Goal: Information Seeking & Learning: Learn about a topic

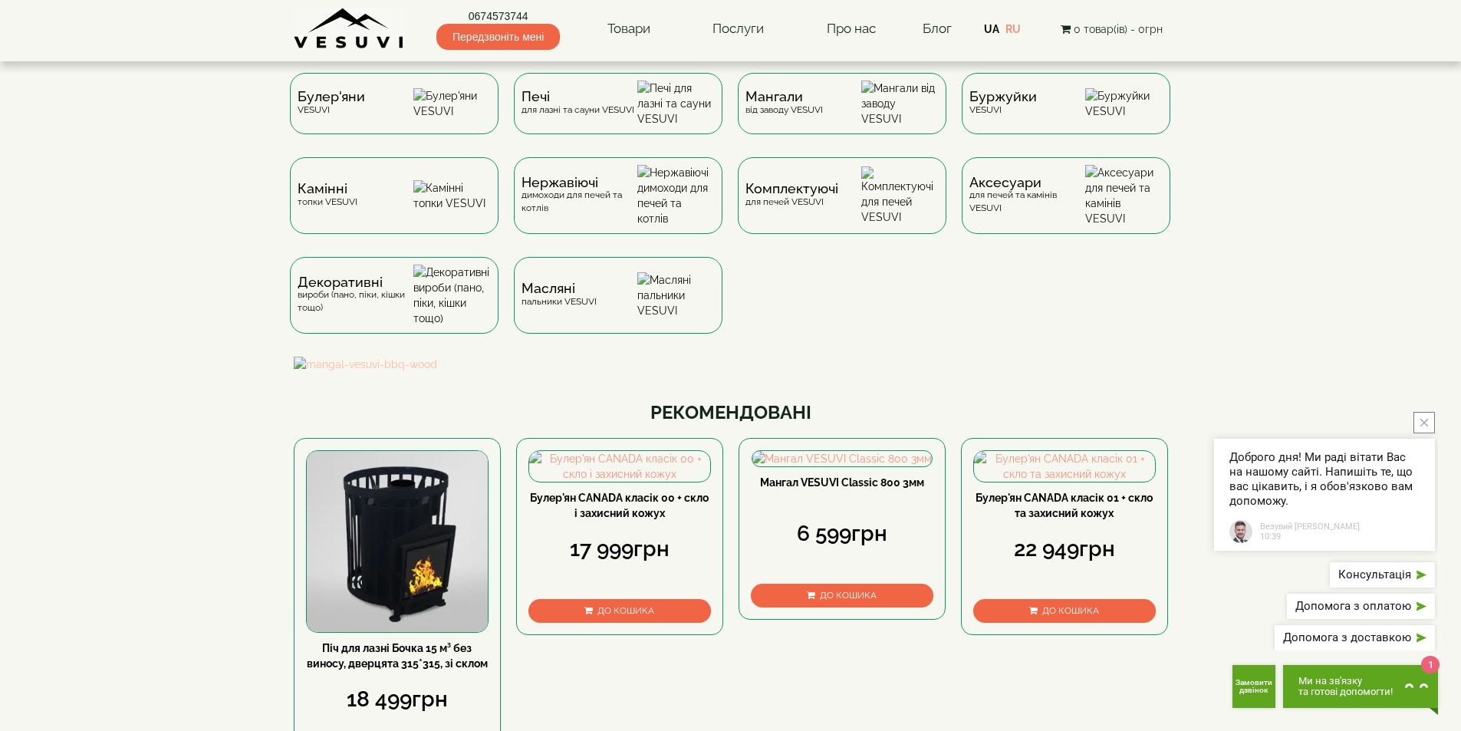
click at [583, 372] on img at bounding box center [731, 364] width 874 height 15
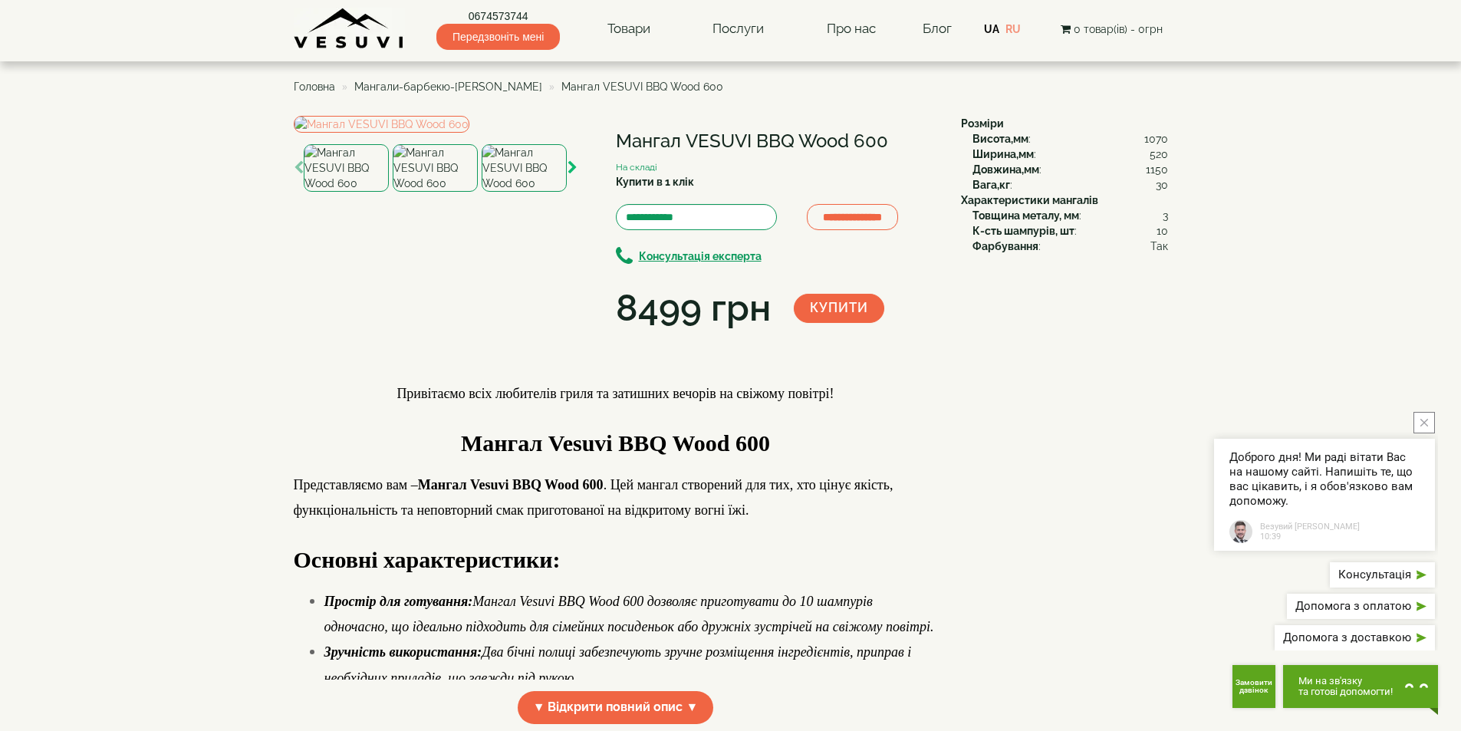
click at [573, 175] on icon "button" at bounding box center [572, 168] width 10 height 14
click at [571, 175] on icon "button" at bounding box center [572, 168] width 10 height 14
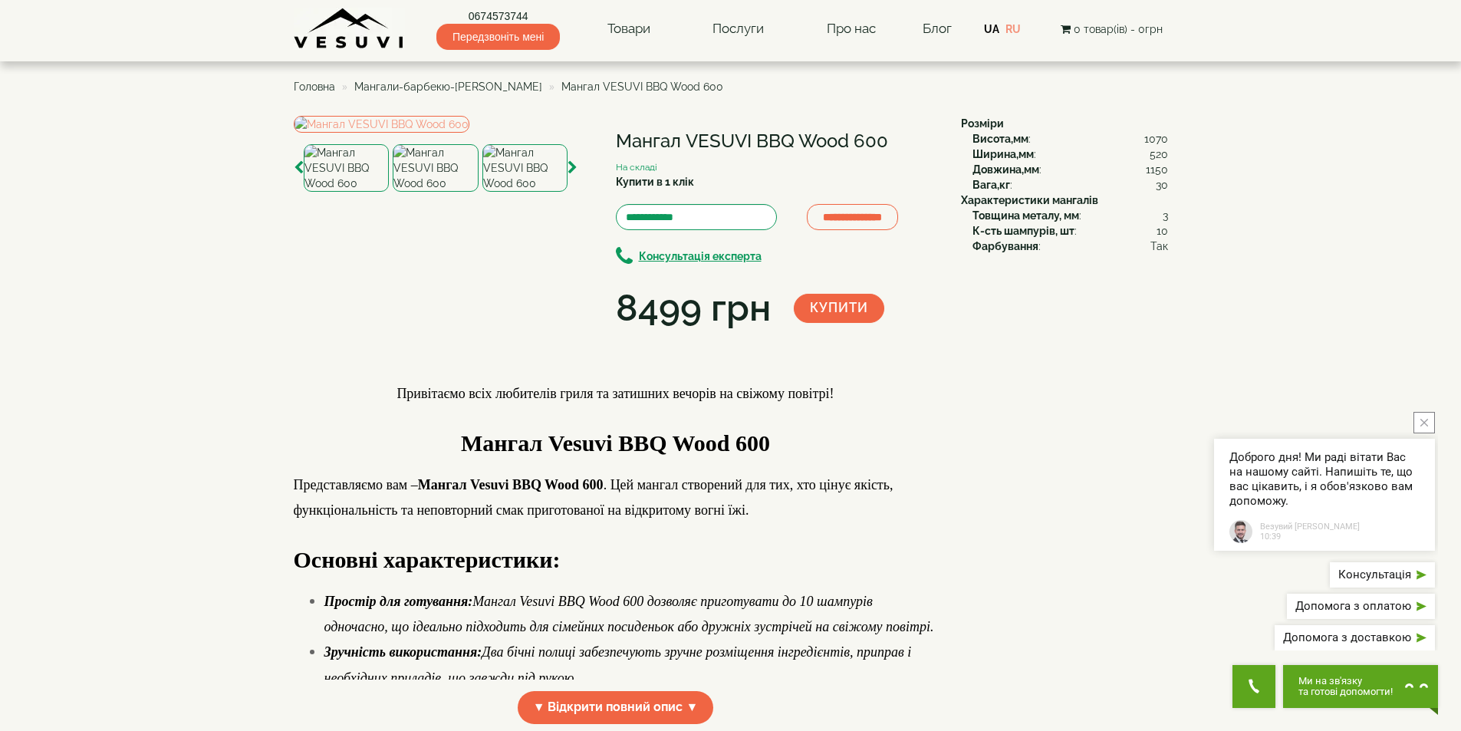
click at [463, 85] on span "Мангали-барбекю-гриль VESUVI" at bounding box center [448, 87] width 188 height 12
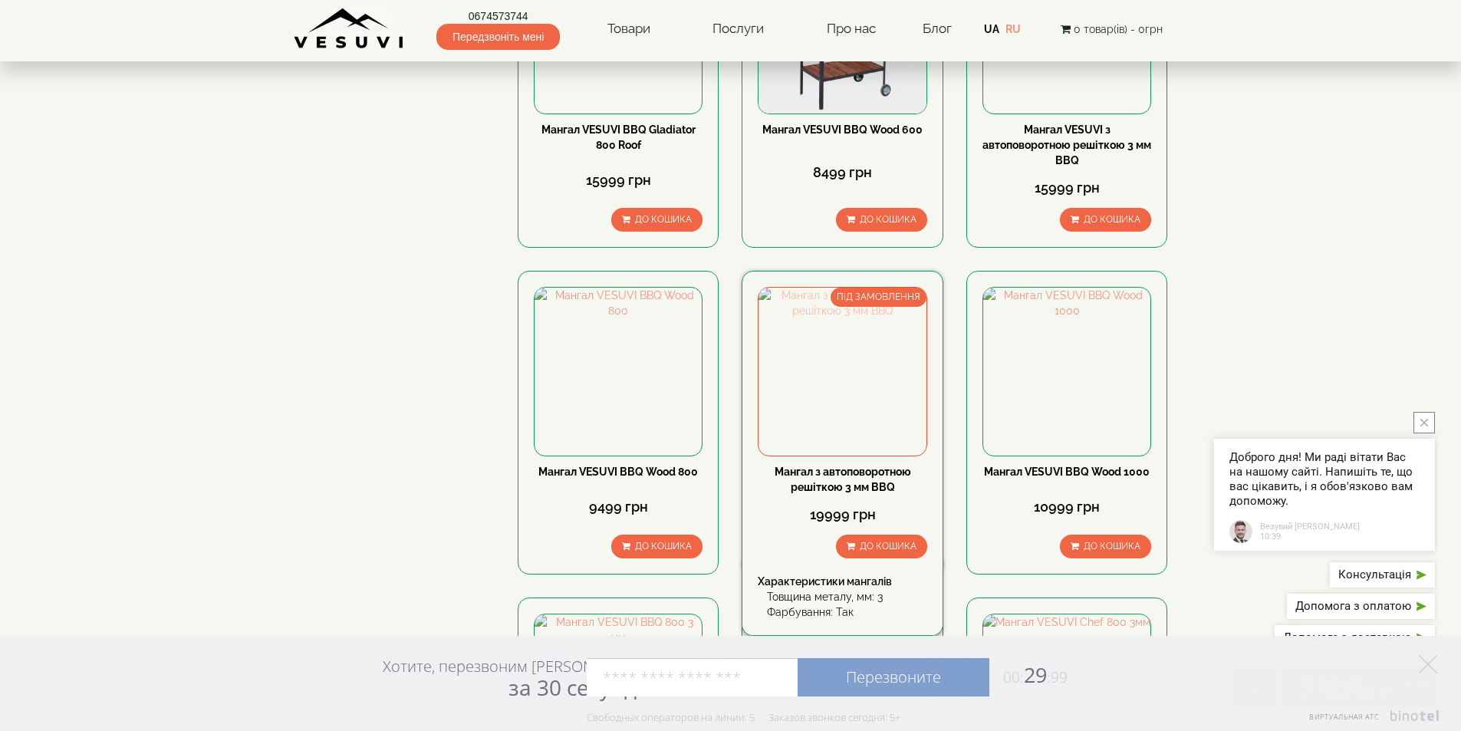
scroll to position [997, 0]
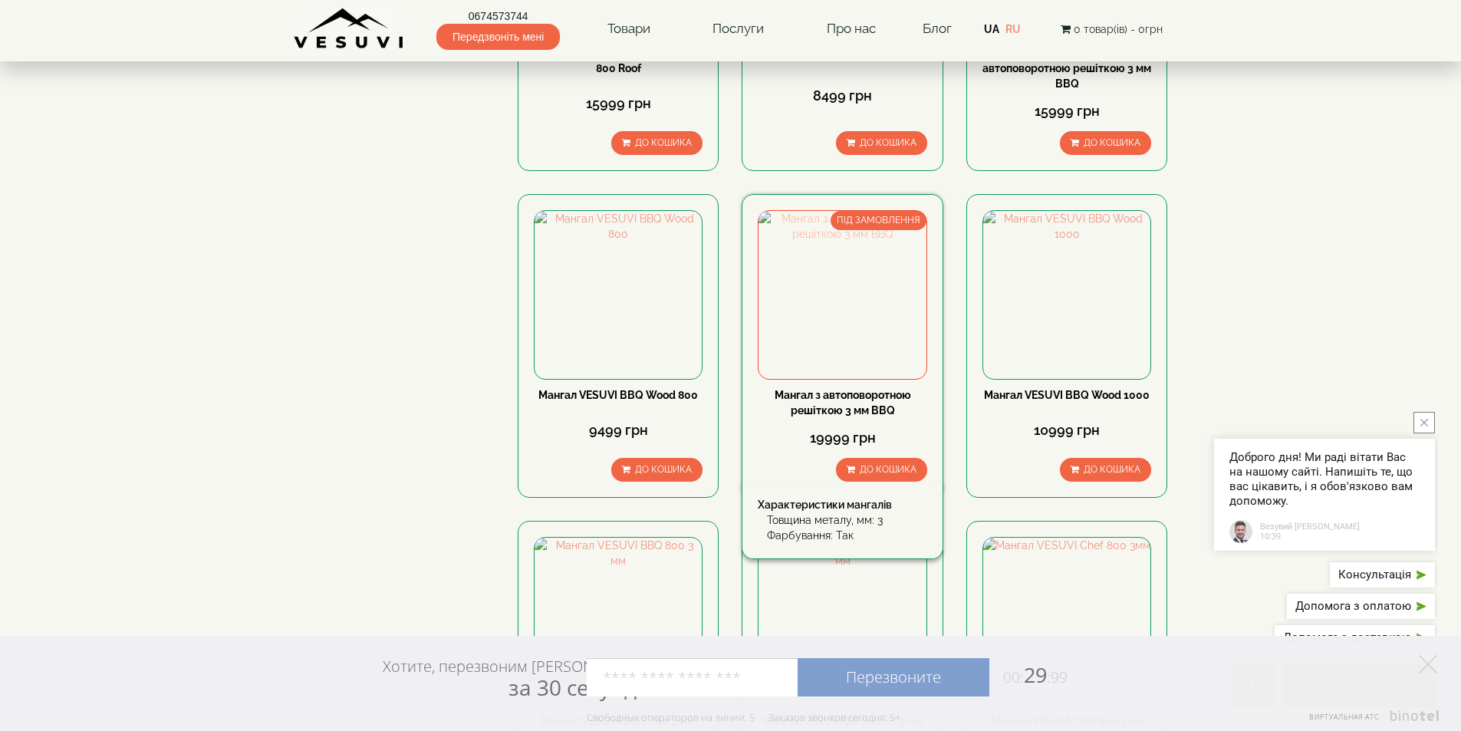
click at [834, 278] on img at bounding box center [841, 294] width 167 height 167
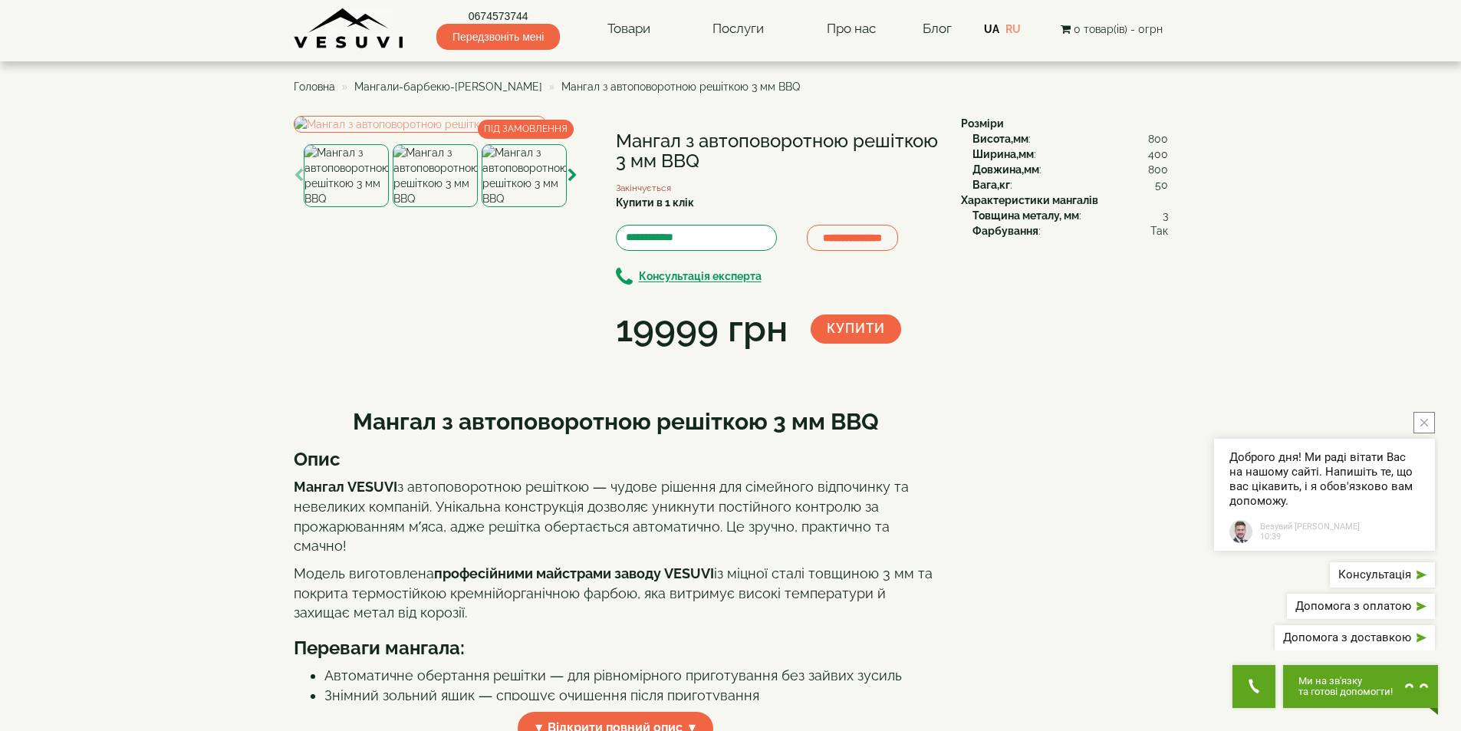
click at [430, 207] on img at bounding box center [435, 175] width 85 height 63
click at [511, 207] on img at bounding box center [523, 175] width 85 height 63
click at [451, 133] on img at bounding box center [420, 124] width 252 height 17
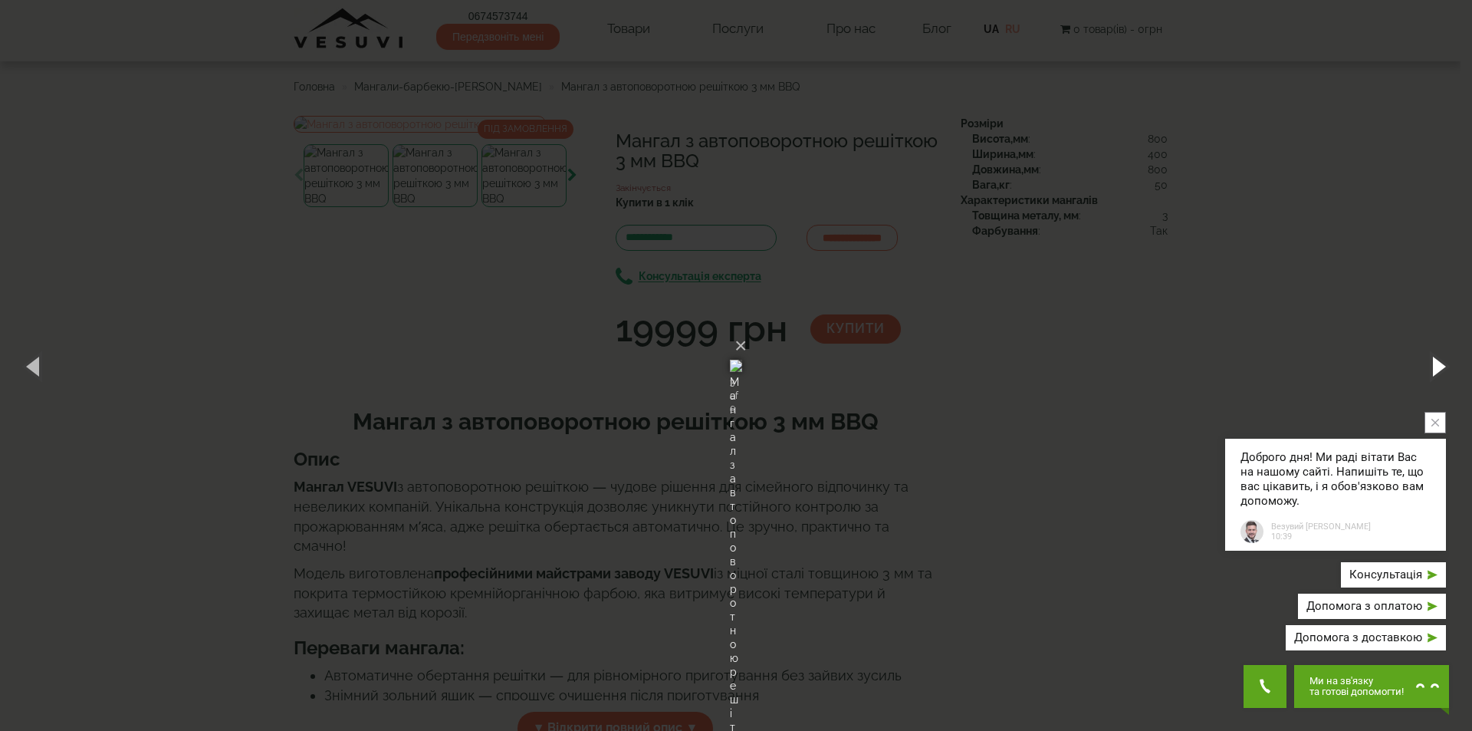
click at [1442, 365] on button "button" at bounding box center [1437, 366] width 69 height 84
click at [1441, 366] on button "button" at bounding box center [1437, 366] width 69 height 84
click at [1439, 366] on button "button" at bounding box center [1437, 366] width 69 height 84
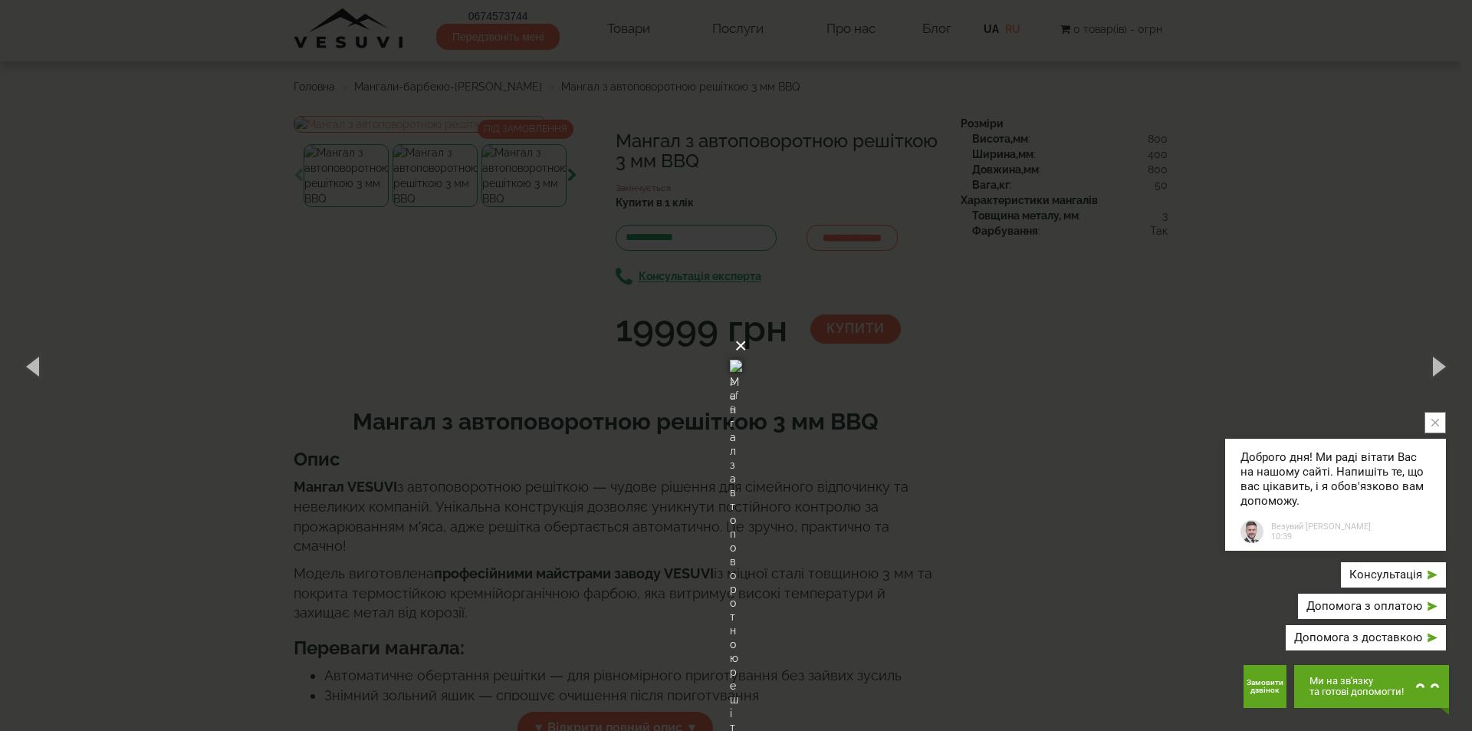
click at [747, 329] on button "×" at bounding box center [741, 346] width 12 height 34
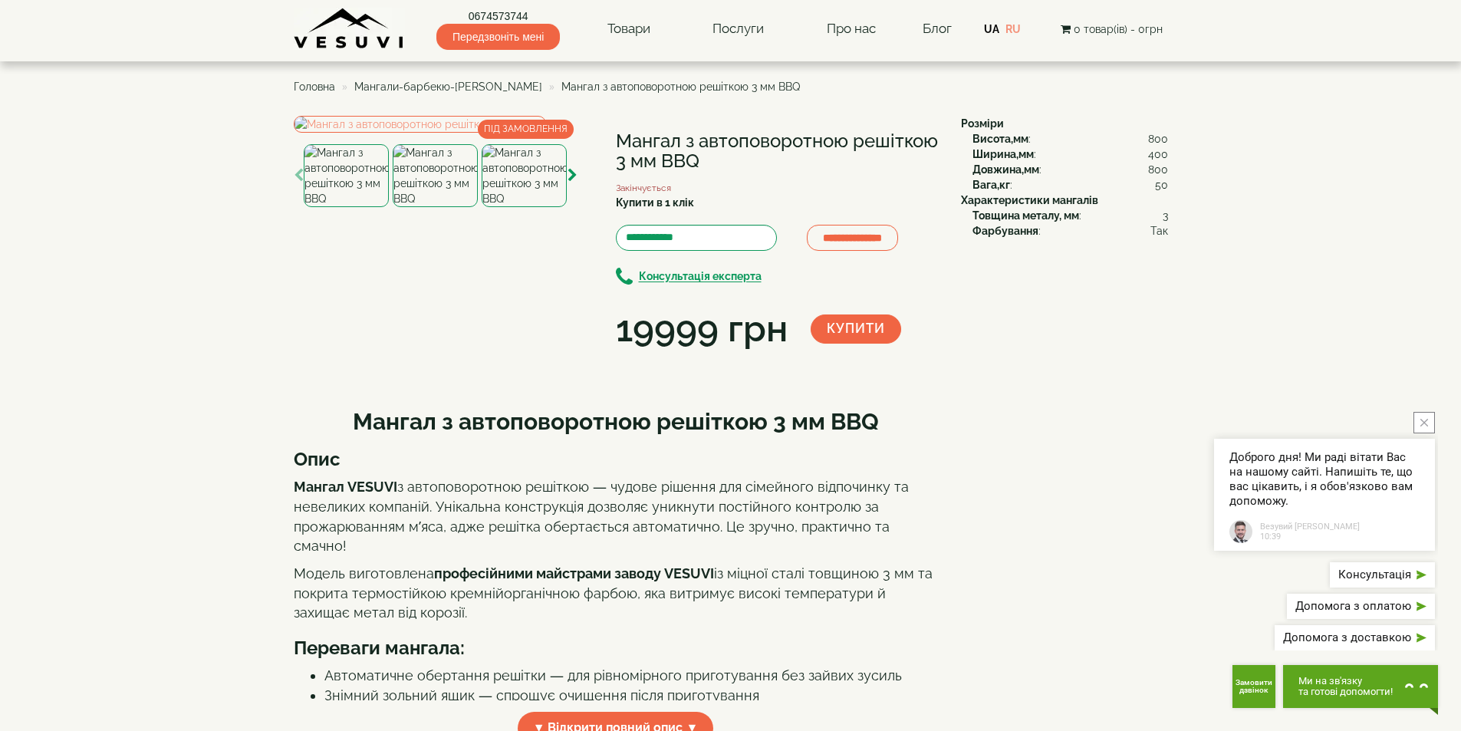
click at [411, 86] on span "Мангали-барбекю-[PERSON_NAME]" at bounding box center [448, 87] width 188 height 12
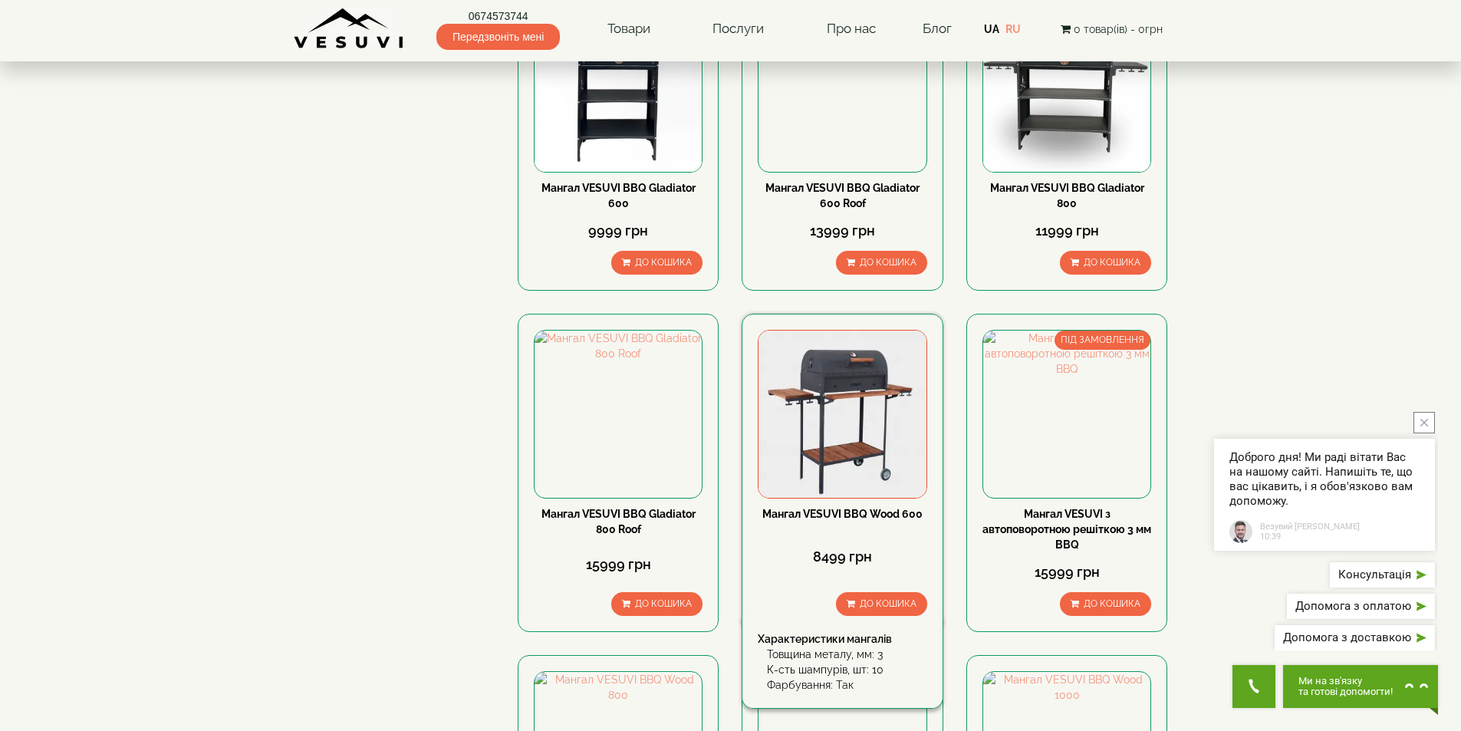
scroll to position [537, 0]
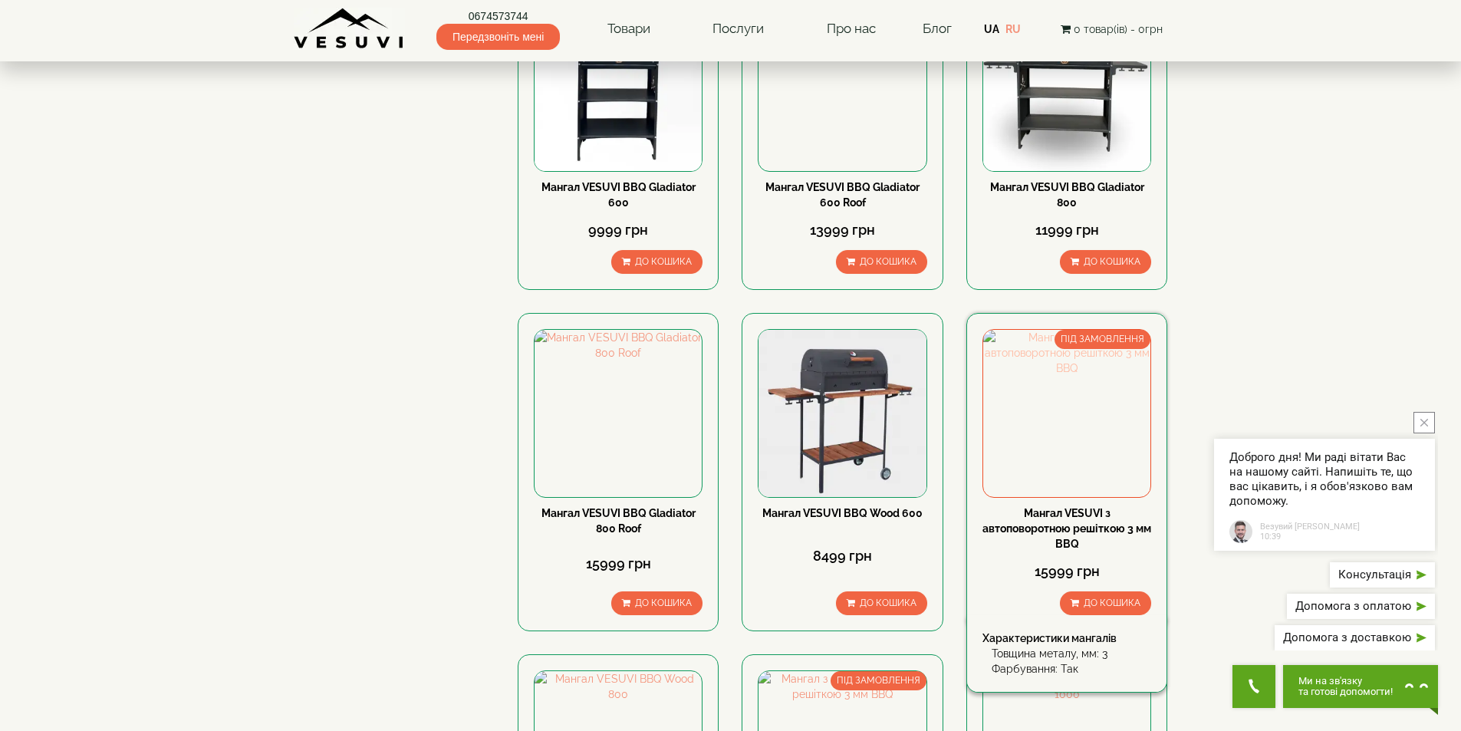
click at [1053, 413] on img at bounding box center [1066, 413] width 167 height 167
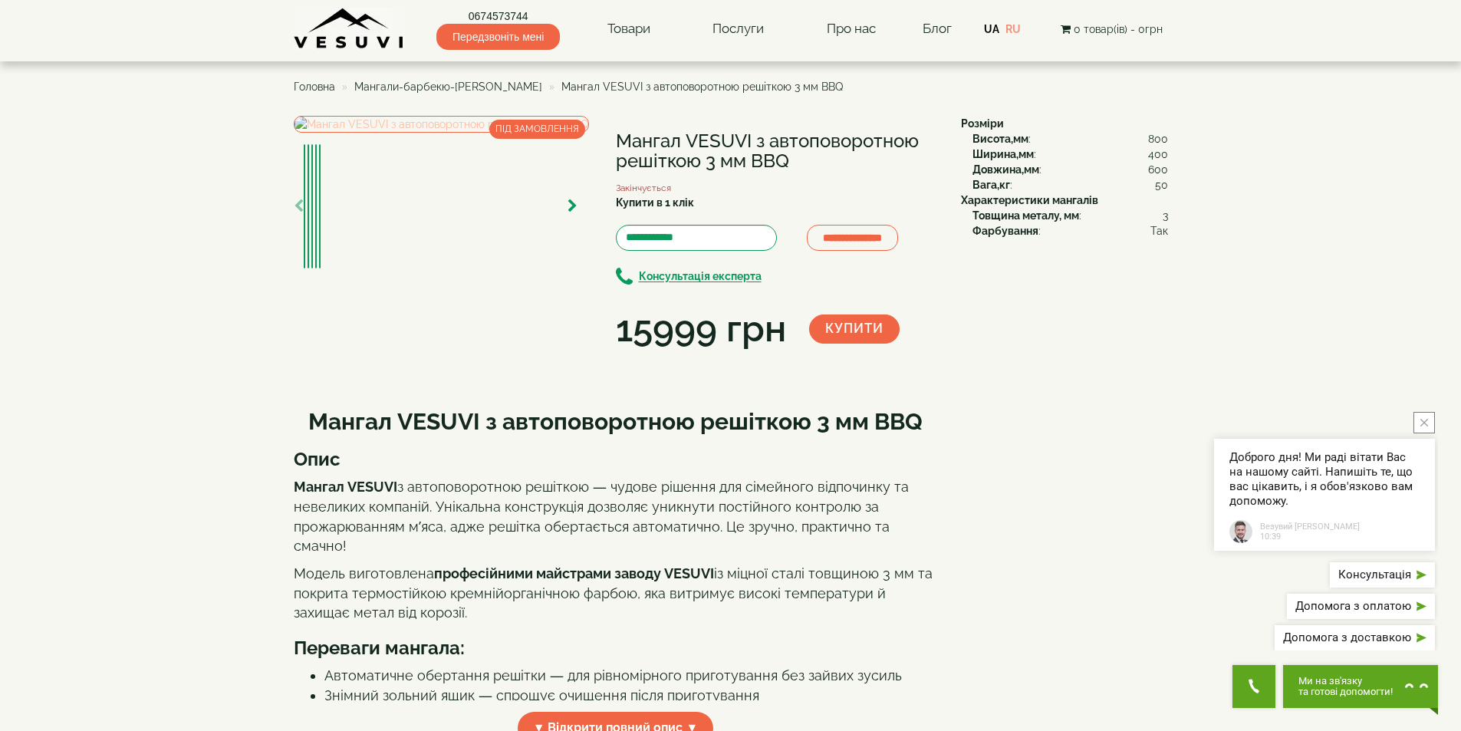
click at [473, 133] on img at bounding box center [441, 124] width 295 height 17
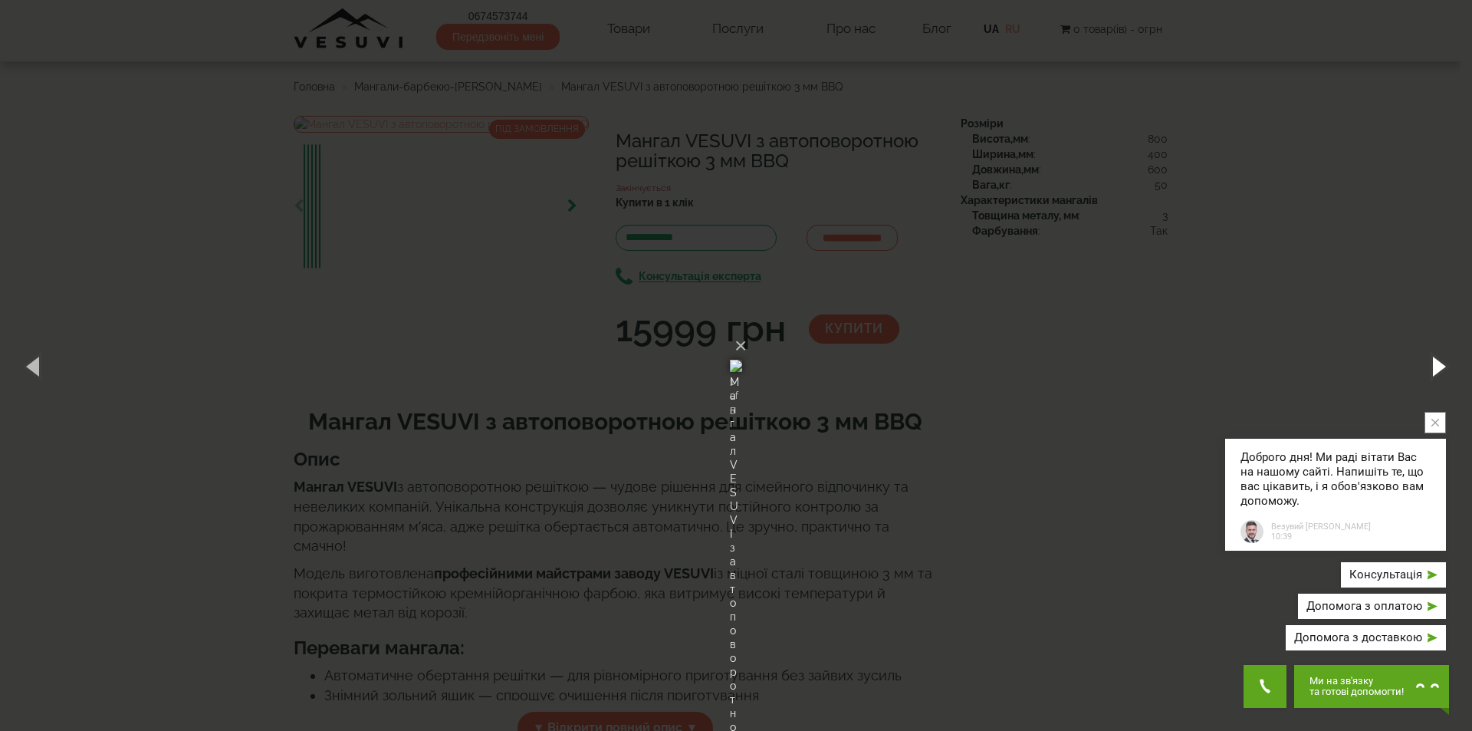
click at [1440, 360] on button "button" at bounding box center [1437, 366] width 69 height 84
click at [1439, 362] on button "button" at bounding box center [1437, 366] width 69 height 84
click at [1438, 362] on button "button" at bounding box center [1437, 366] width 69 height 84
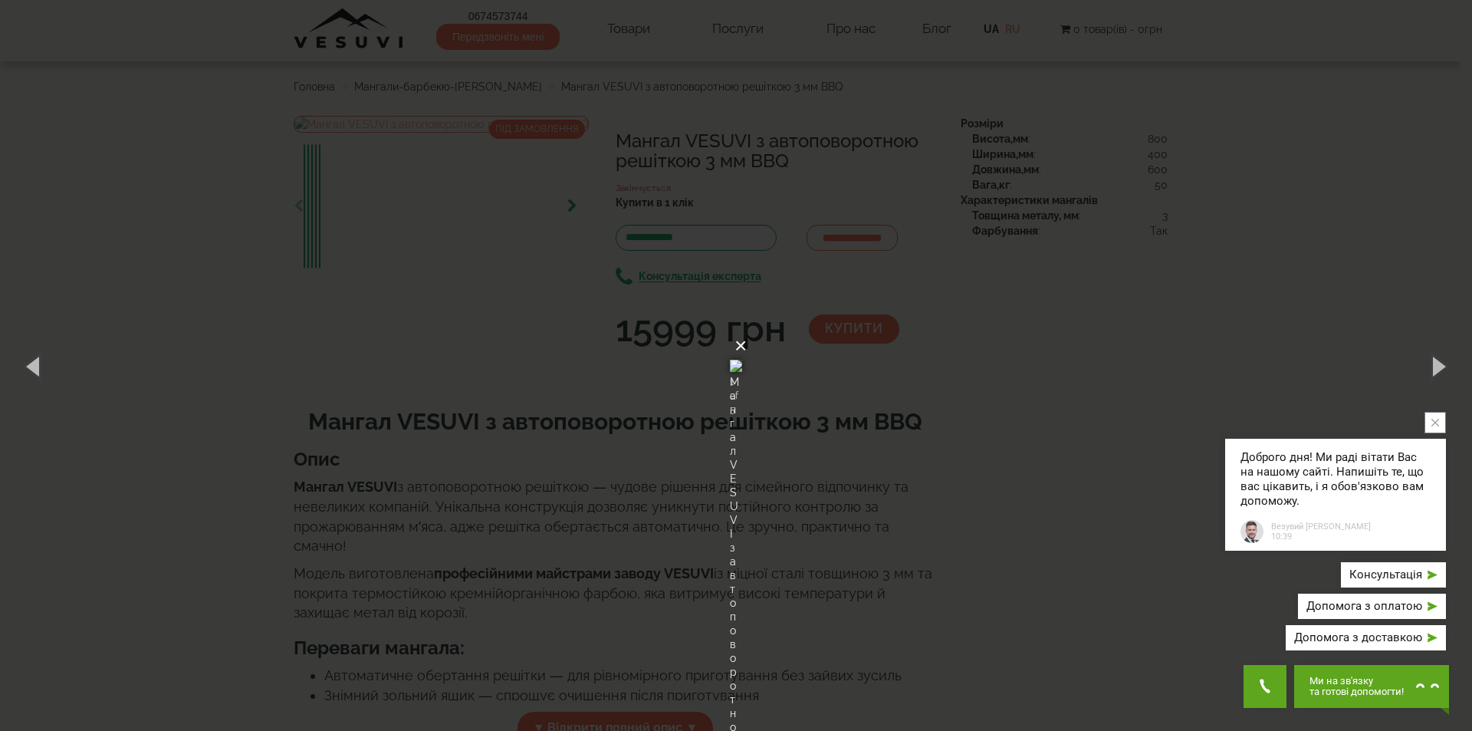
click at [747, 329] on button "×" at bounding box center [741, 346] width 12 height 34
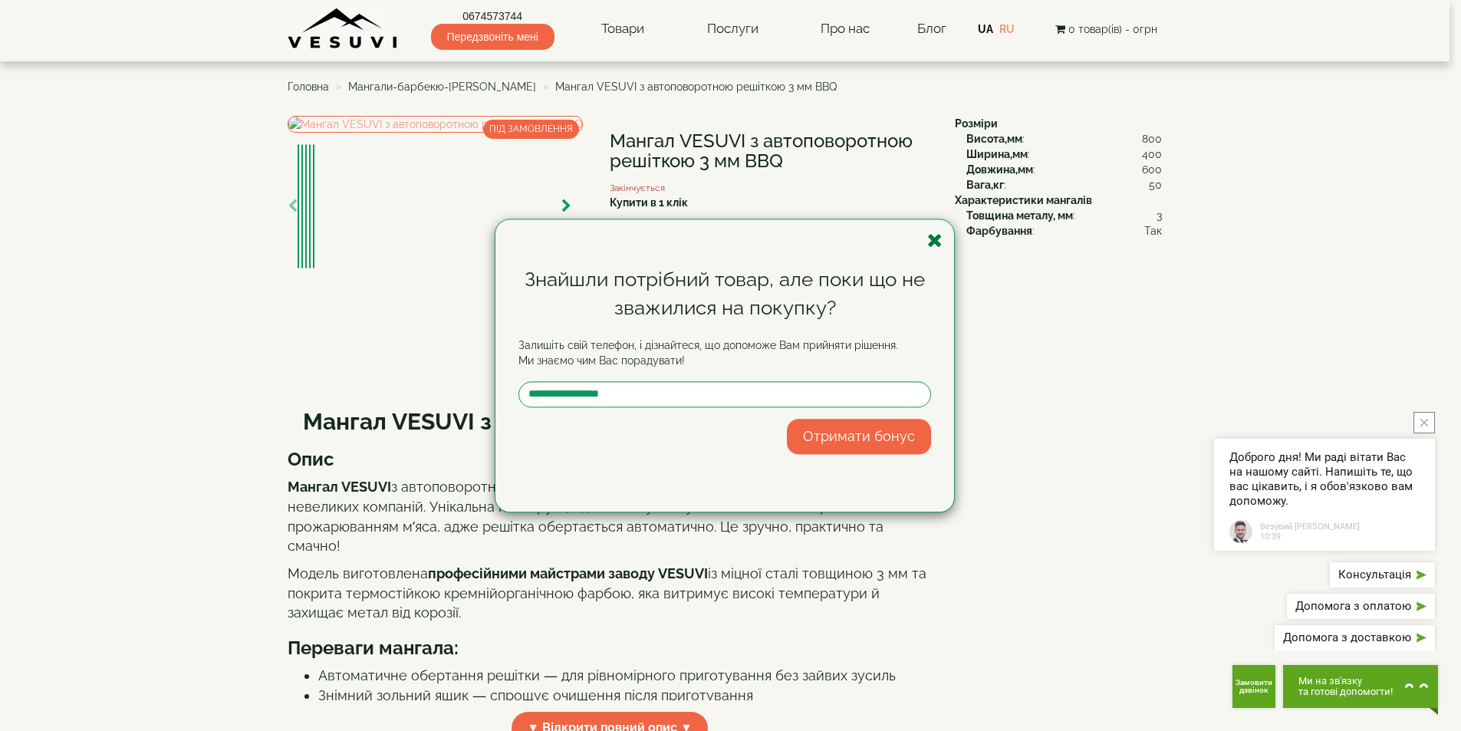
click at [938, 244] on icon "button" at bounding box center [934, 240] width 15 height 19
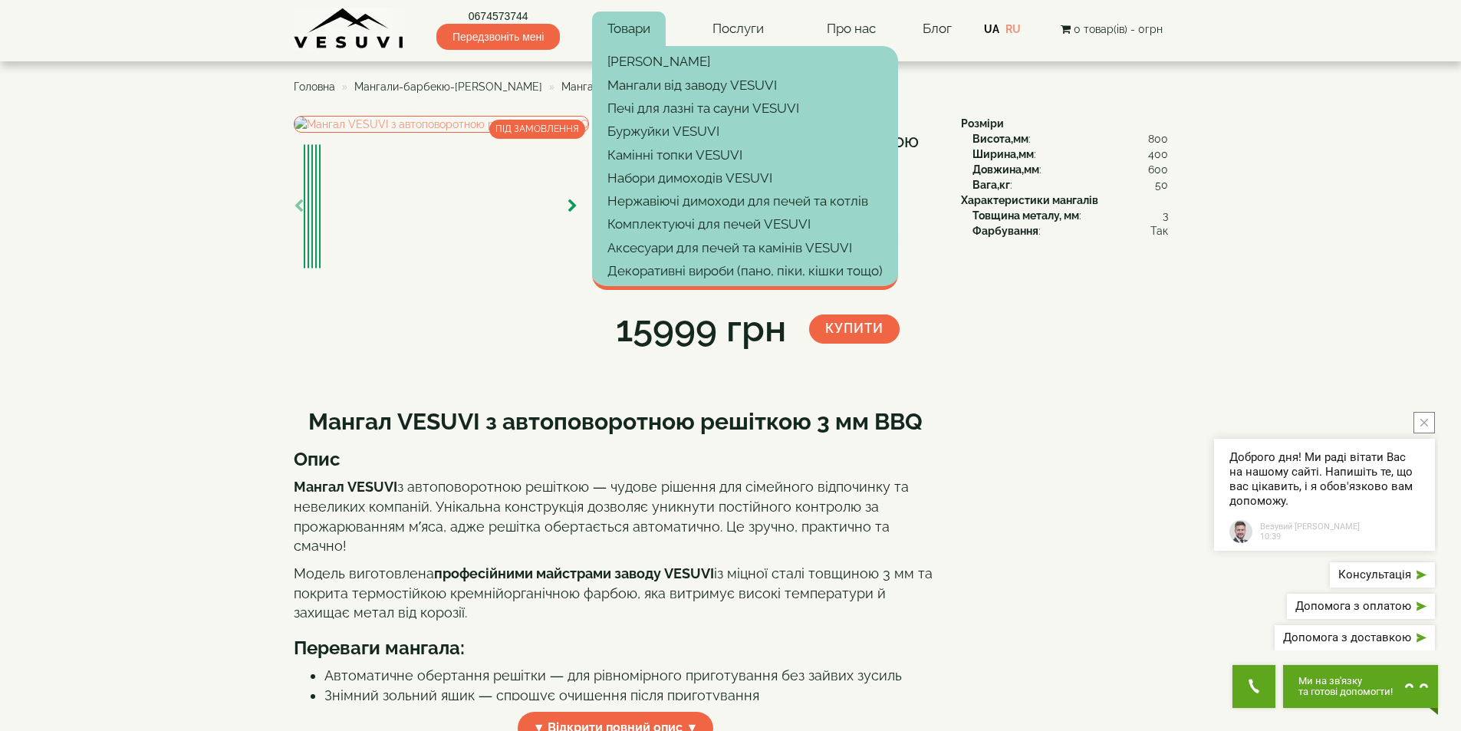
click at [626, 26] on link "Товари" at bounding box center [629, 29] width 74 height 35
click at [307, 90] on span "Головна" at bounding box center [314, 87] width 41 height 12
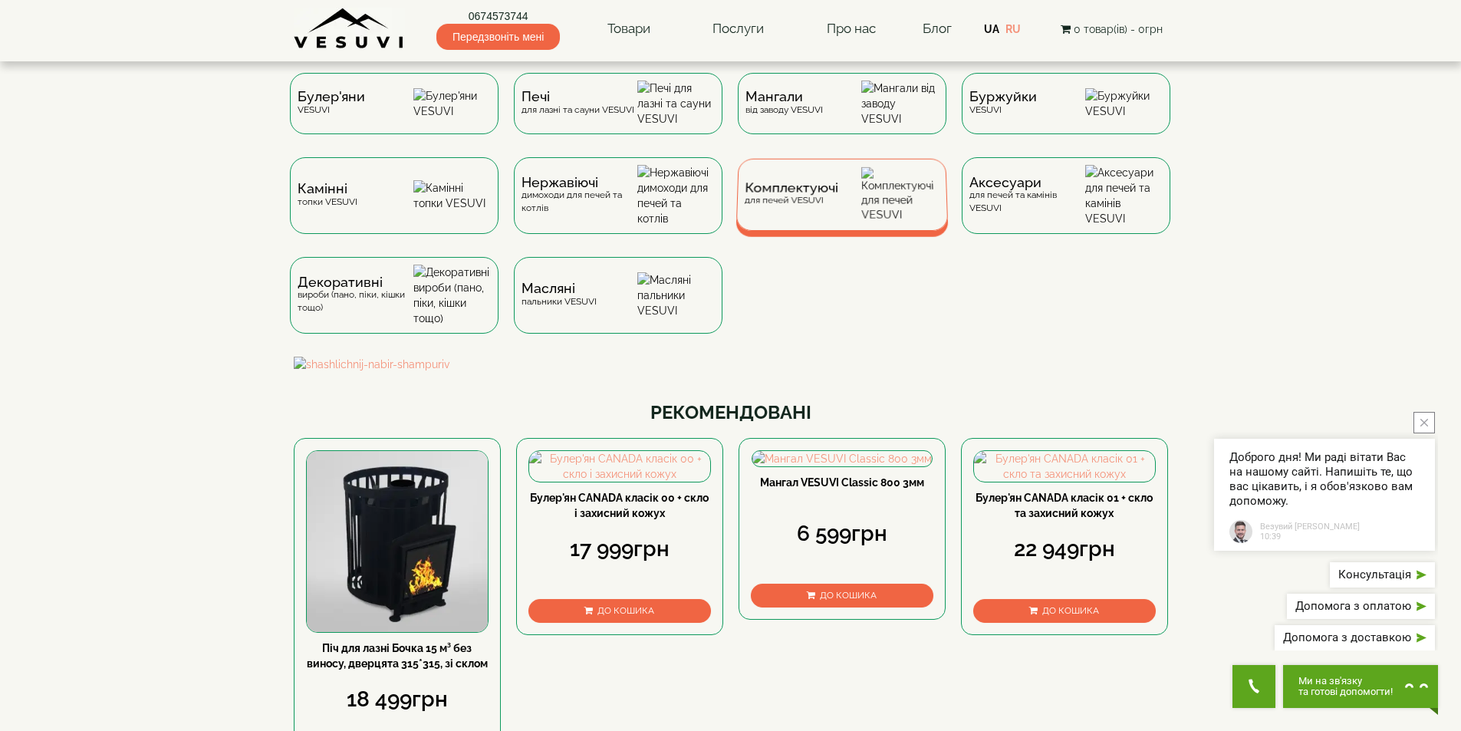
click at [840, 211] on div "Комплектуючі для печей VESUVI" at bounding box center [841, 195] width 212 height 72
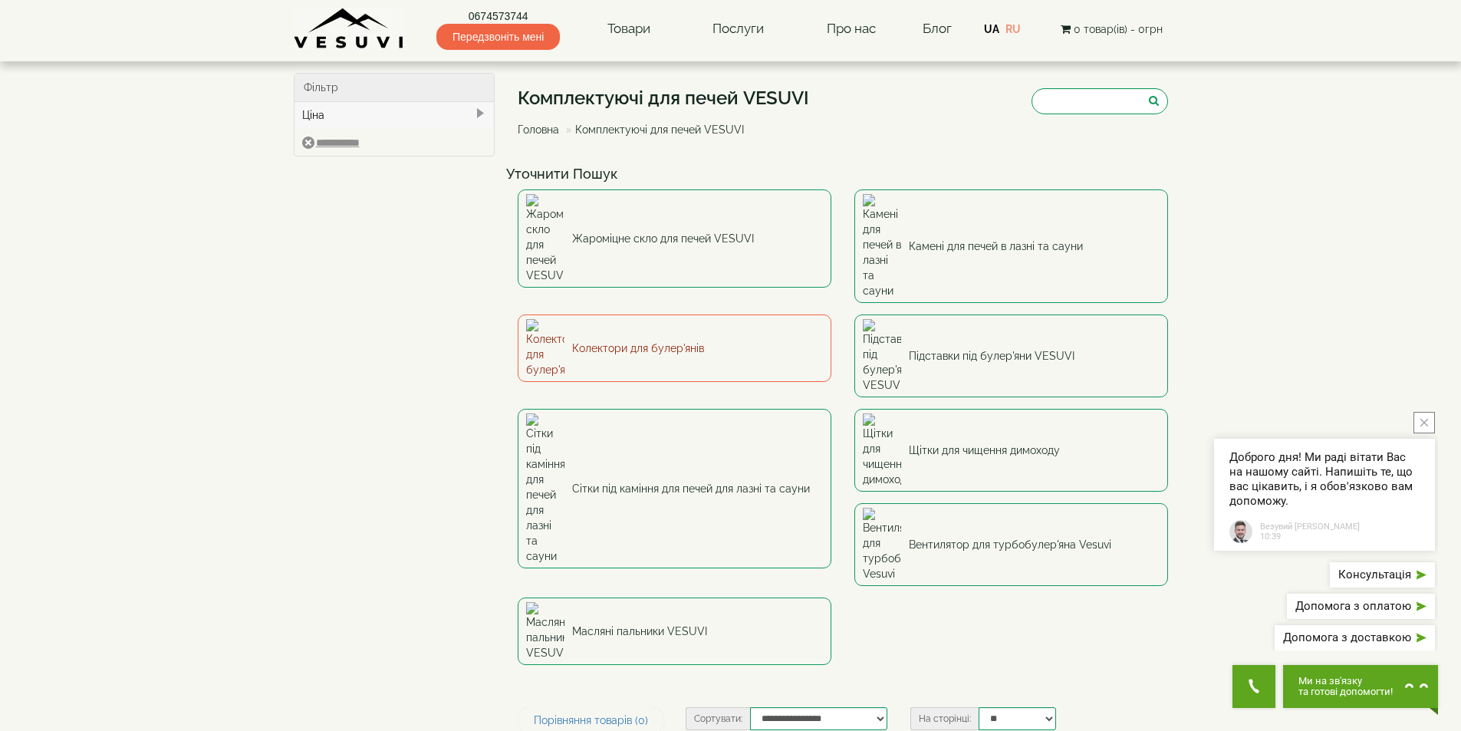
click at [659, 314] on link "Колектори для булер'янів" at bounding box center [675, 347] width 314 height 67
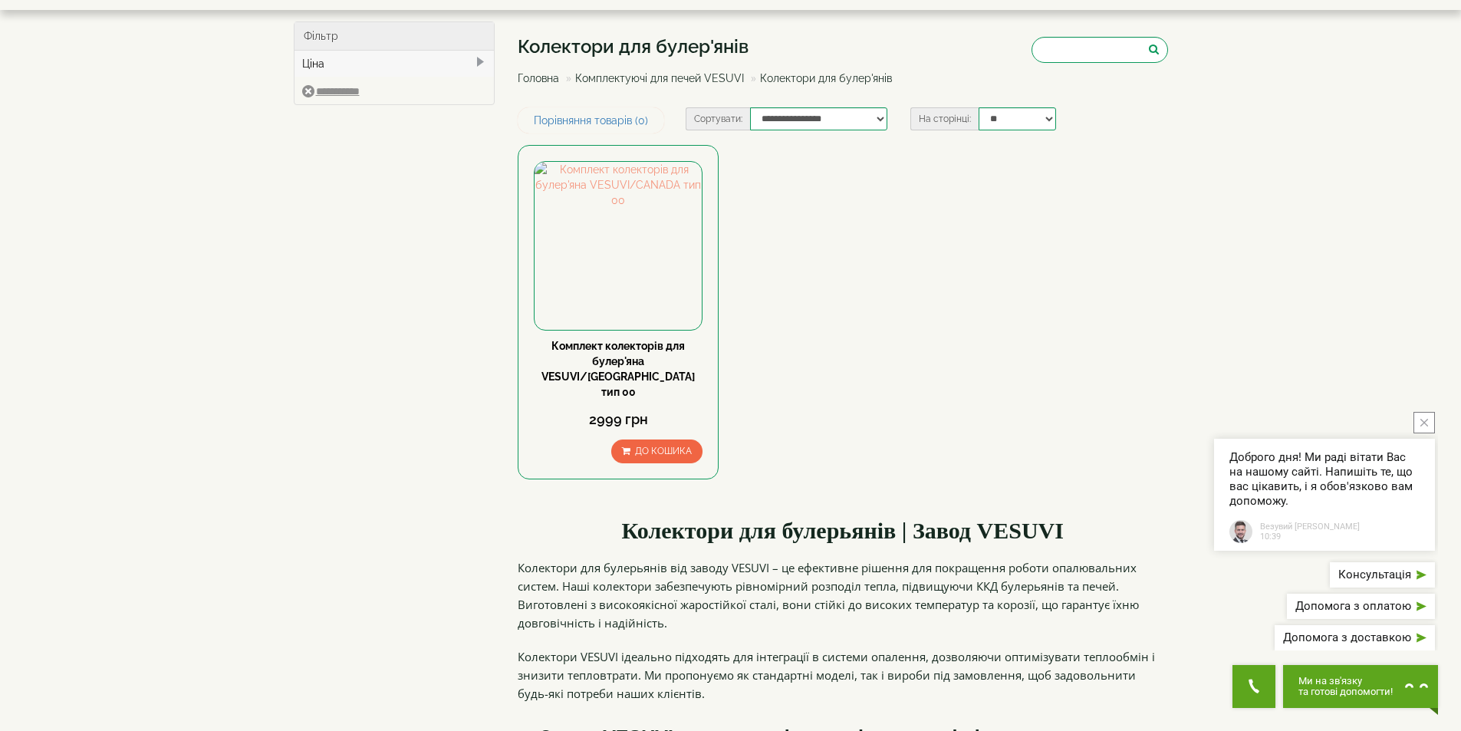
scroll to position [19, 0]
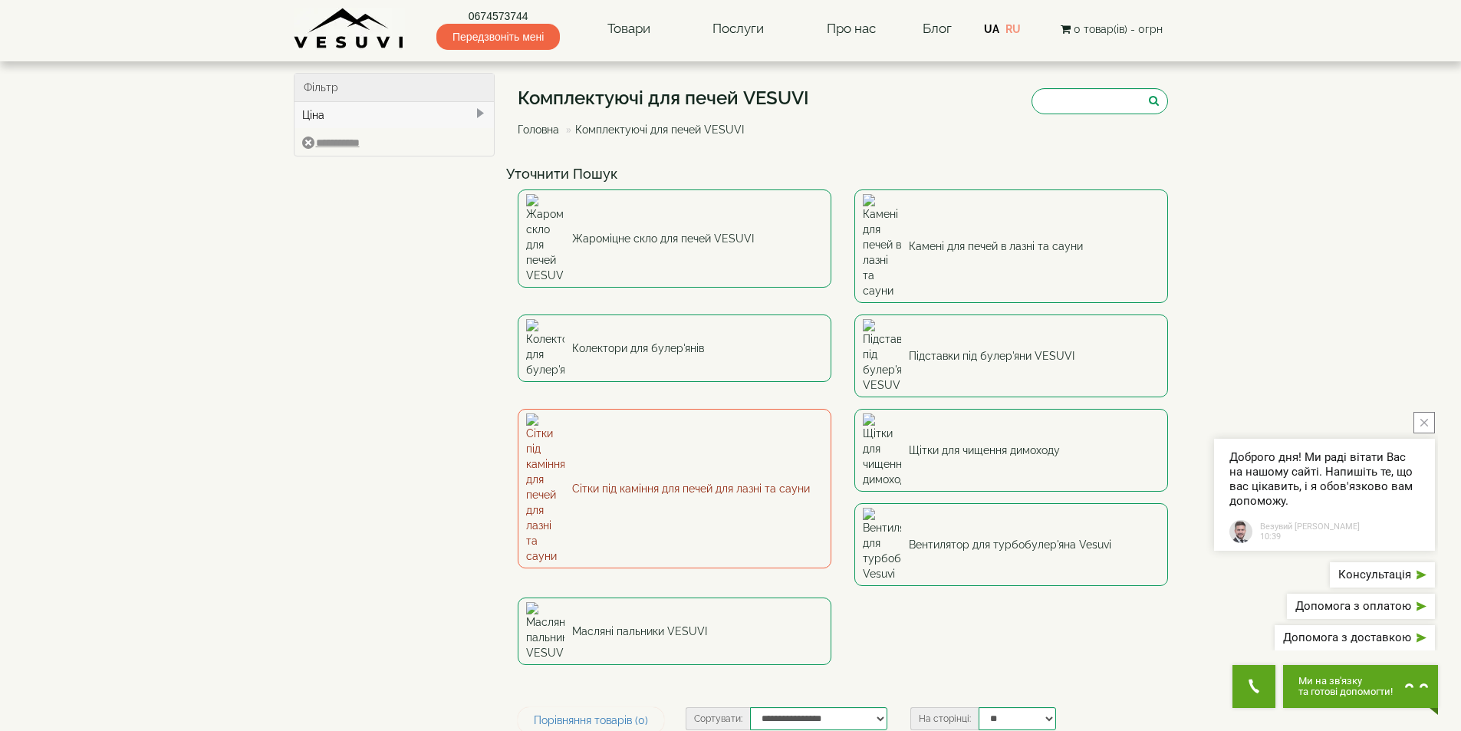
click at [721, 409] on link "Сітки під каміння для печей для лазні та сауни" at bounding box center [675, 488] width 314 height 159
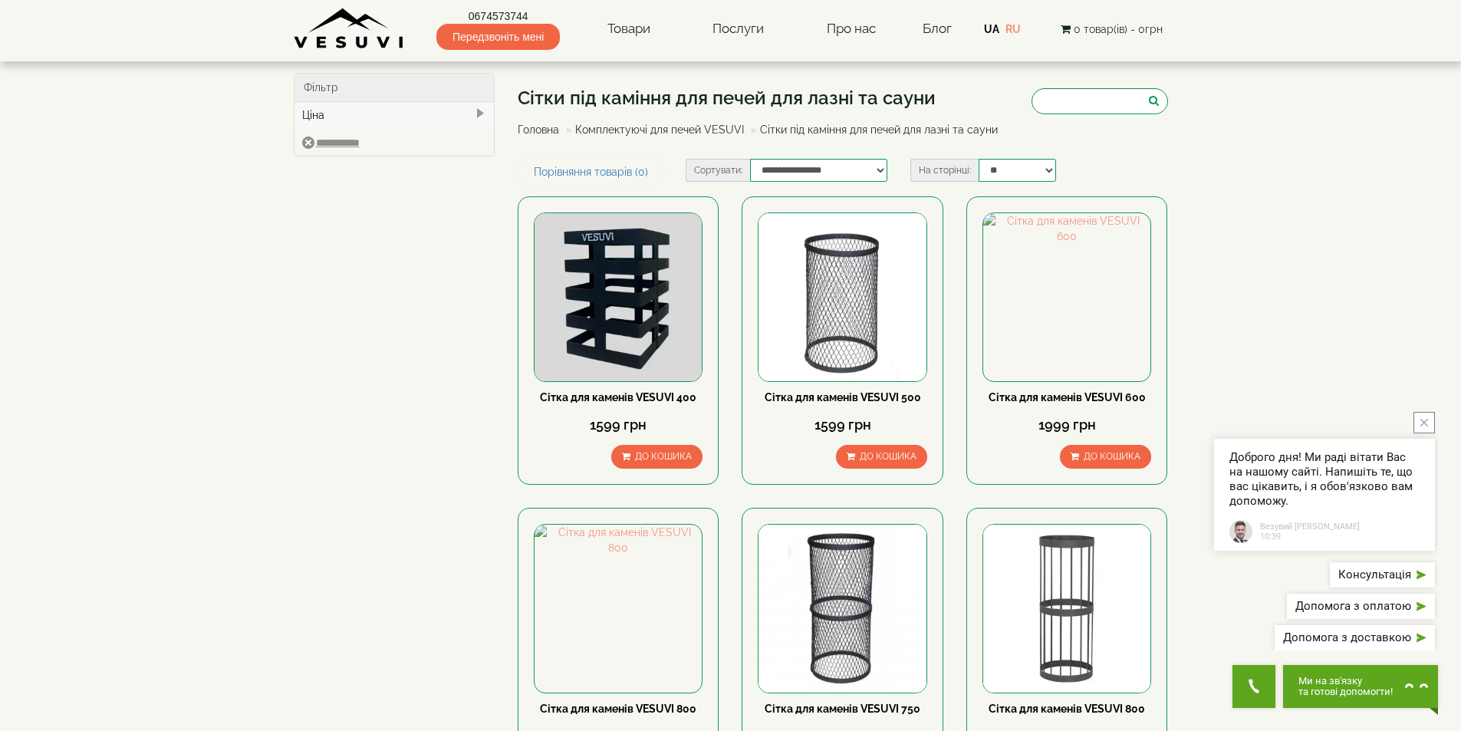
click at [547, 130] on link "Головна" at bounding box center [538, 129] width 41 height 12
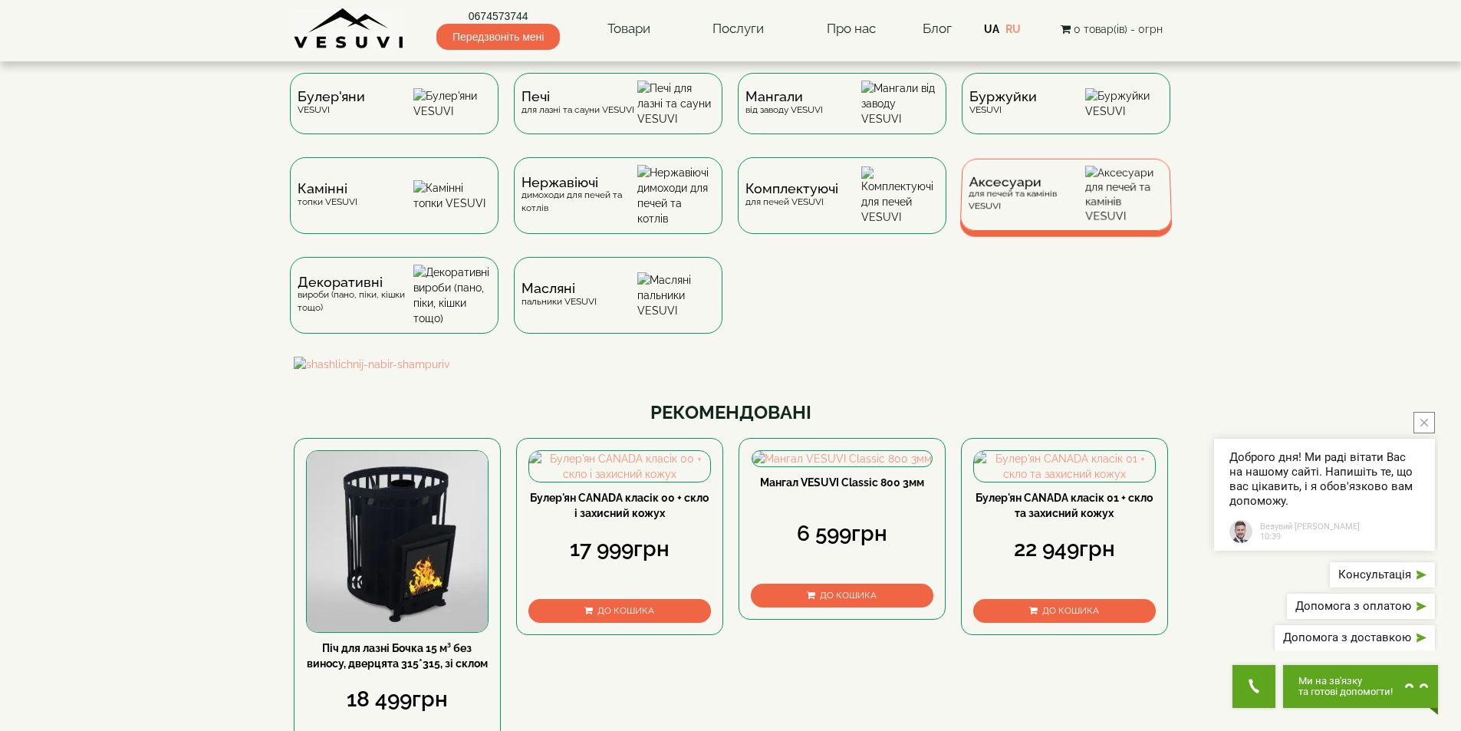
click at [1076, 210] on div "Аксесуари для печей та камінів VESUVI" at bounding box center [1026, 194] width 117 height 36
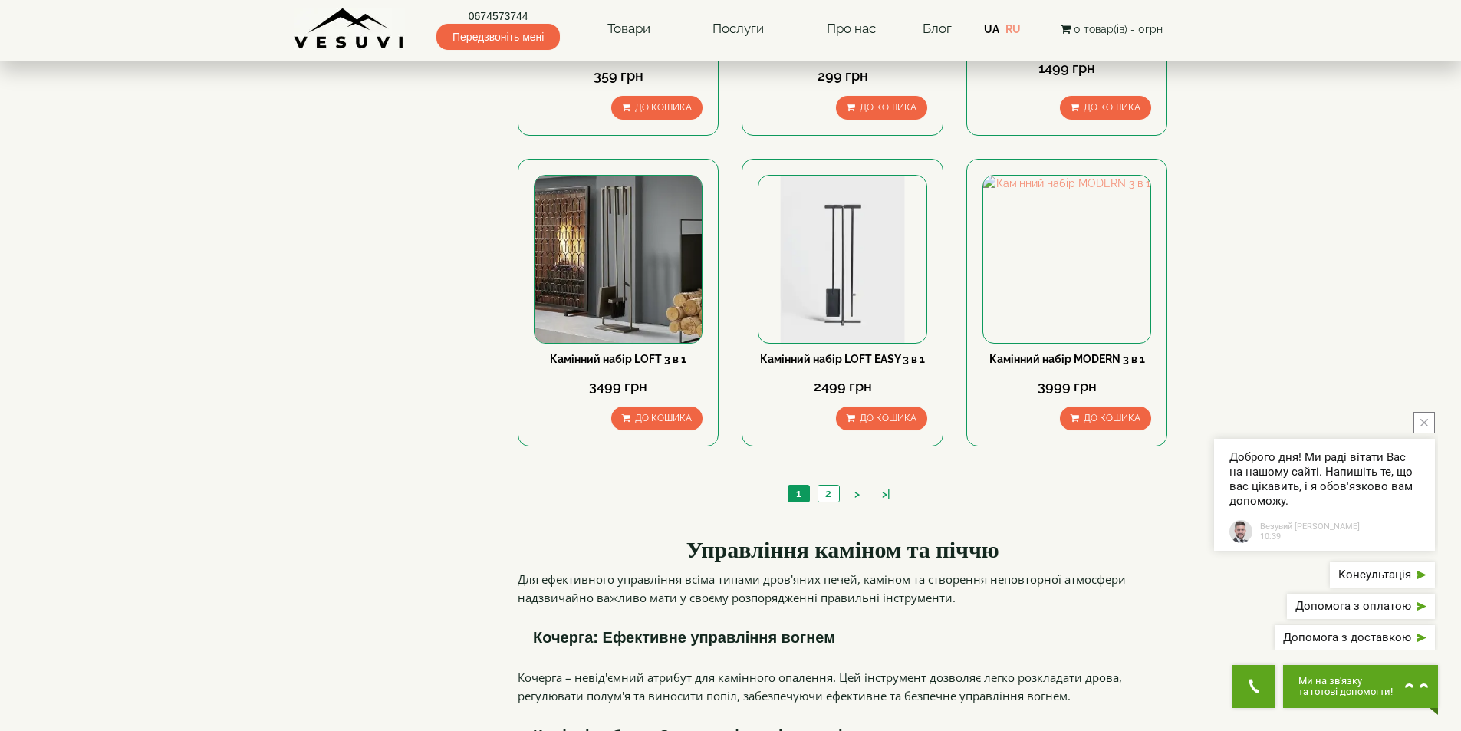
scroll to position [1533, 0]
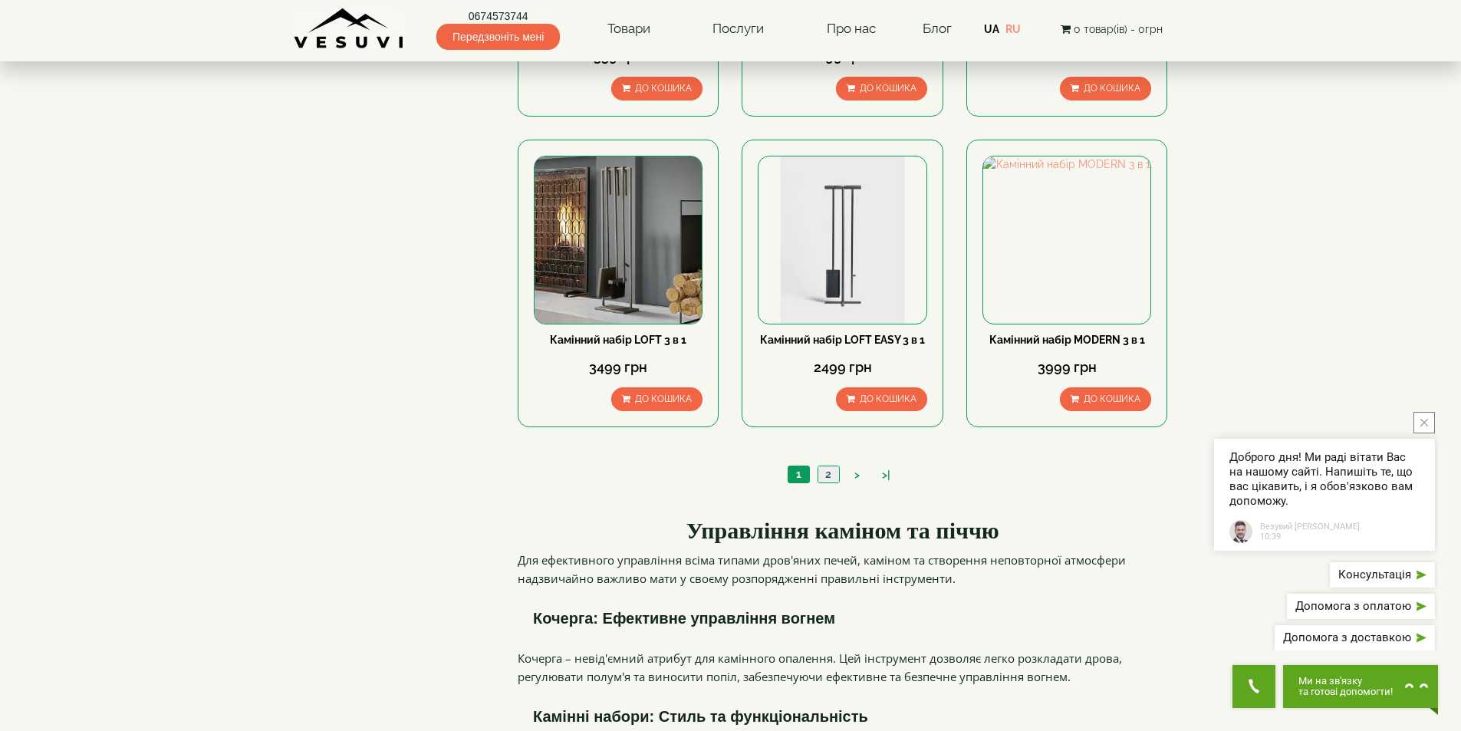
click at [827, 466] on link "2" at bounding box center [827, 474] width 21 height 16
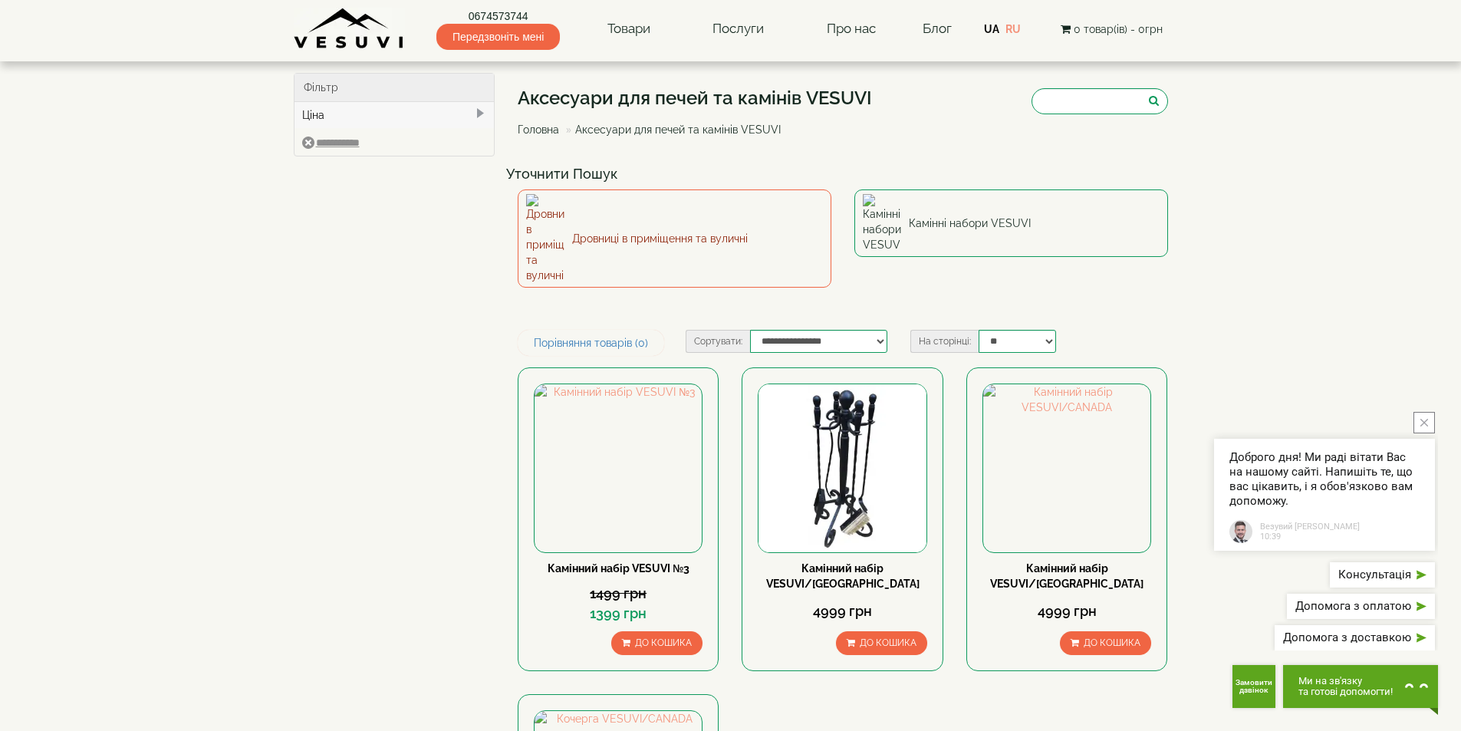
click at [674, 212] on link "Дровниці в приміщення та вуличні" at bounding box center [675, 238] width 314 height 98
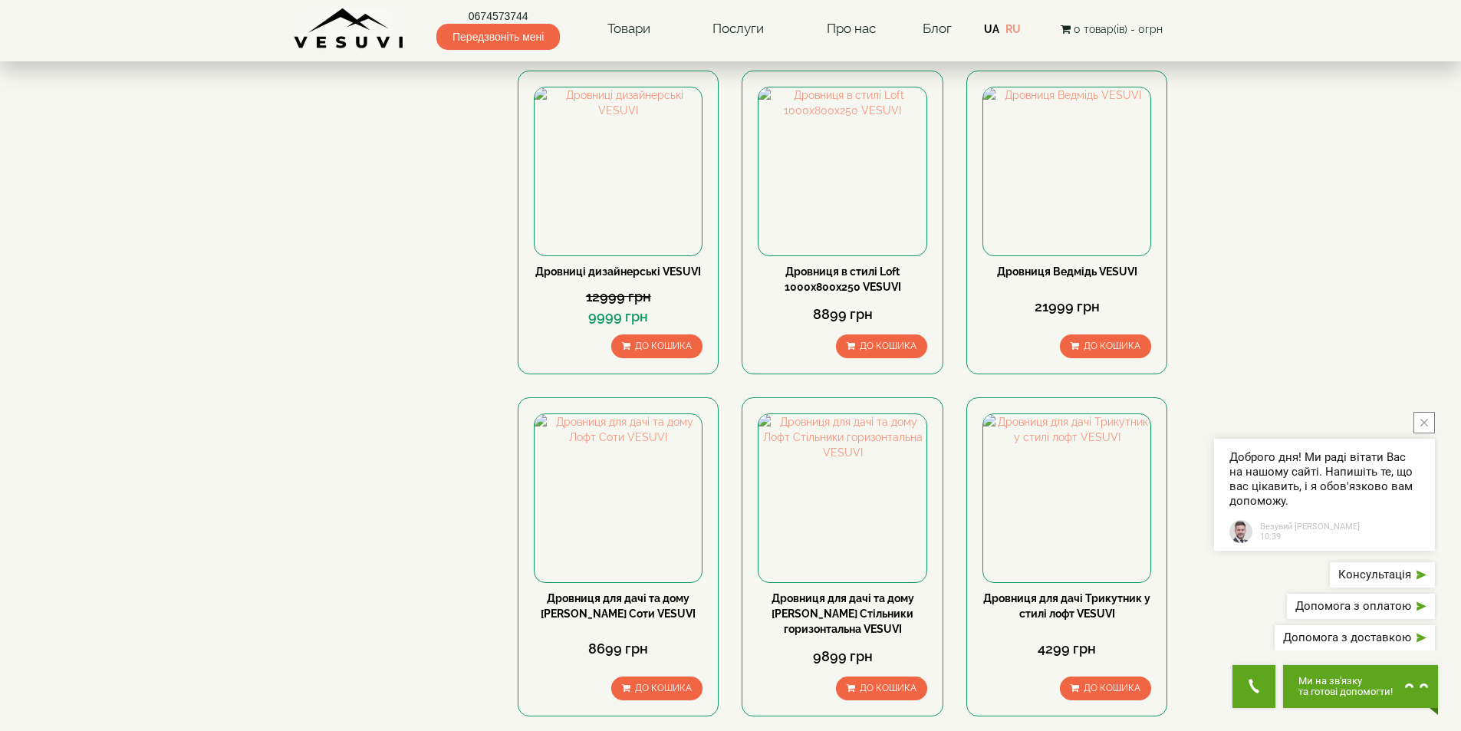
scroll to position [153, 0]
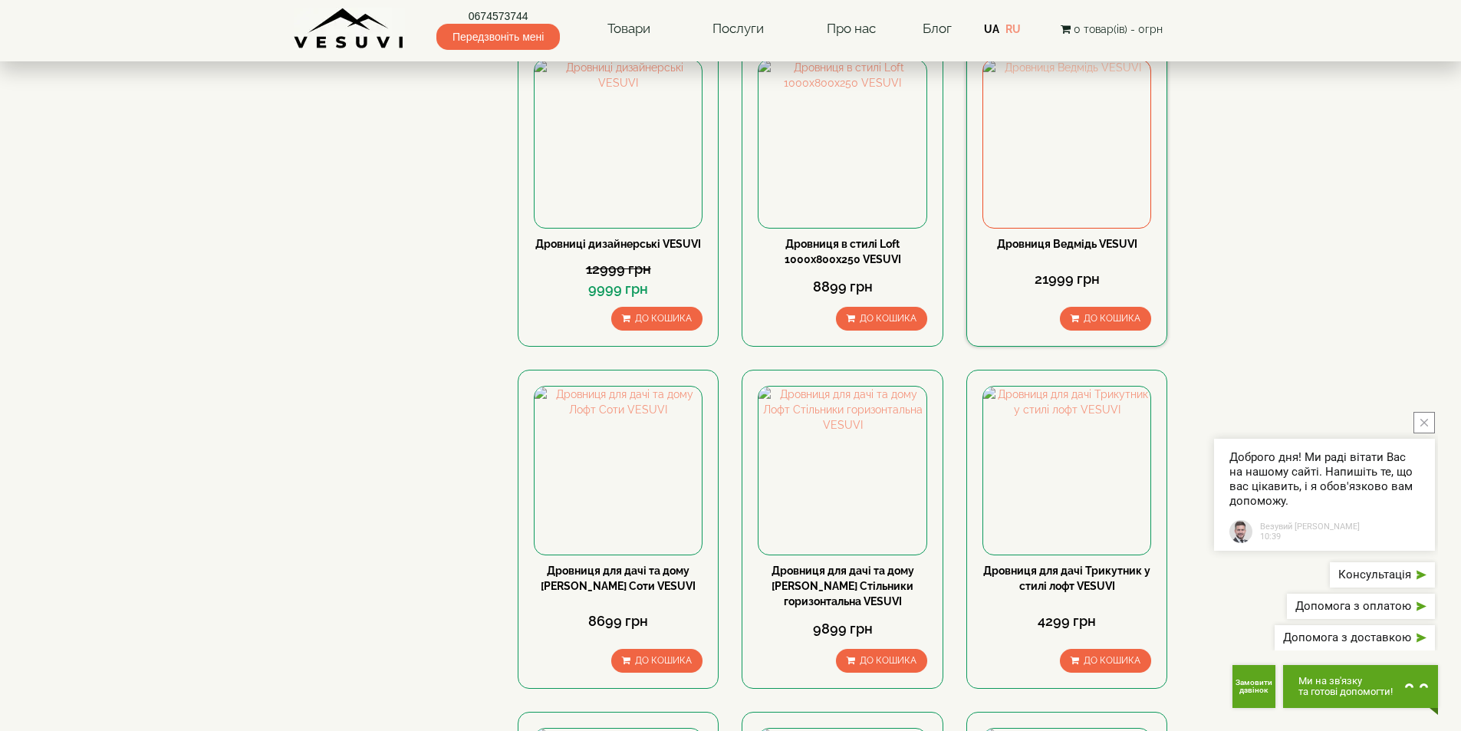
click at [1040, 150] on img at bounding box center [1066, 143] width 167 height 167
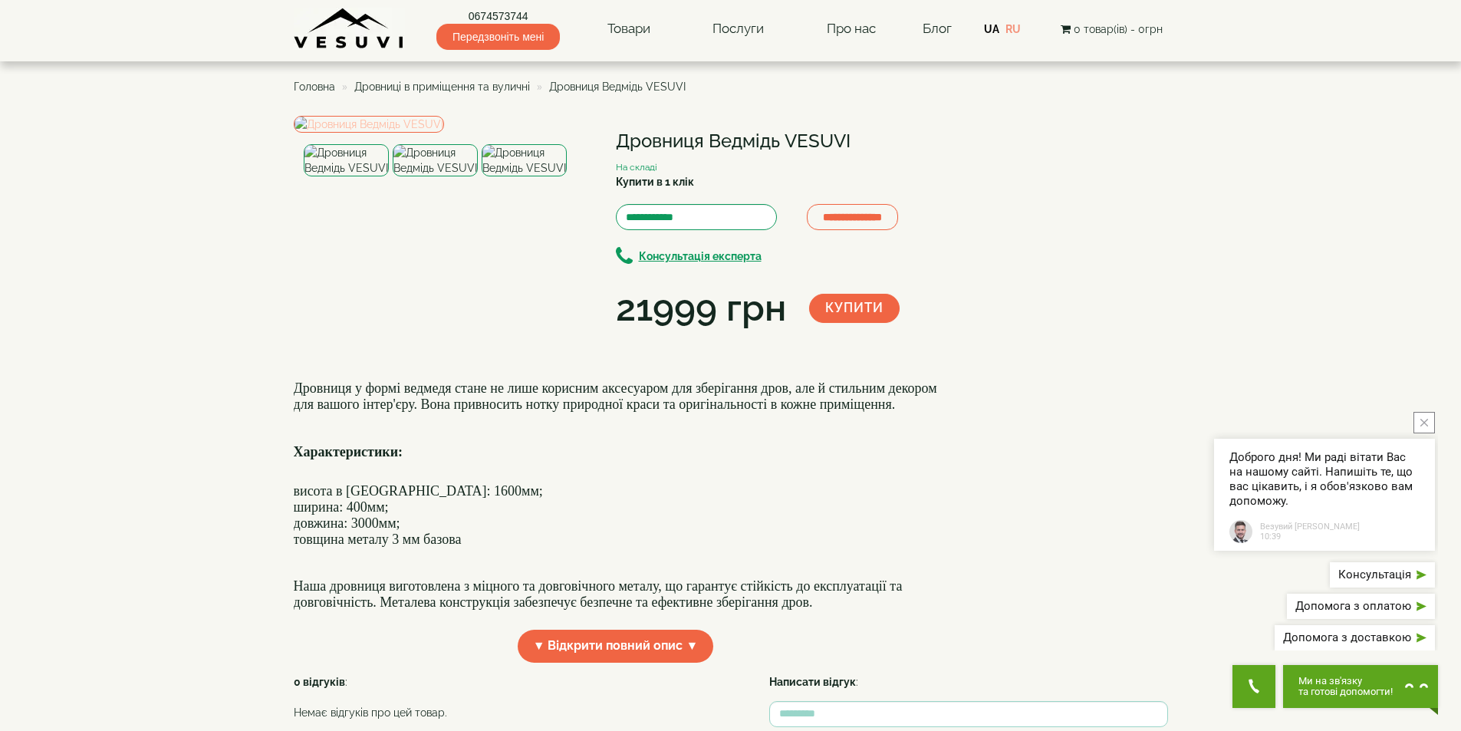
click at [414, 133] on img at bounding box center [369, 124] width 150 height 17
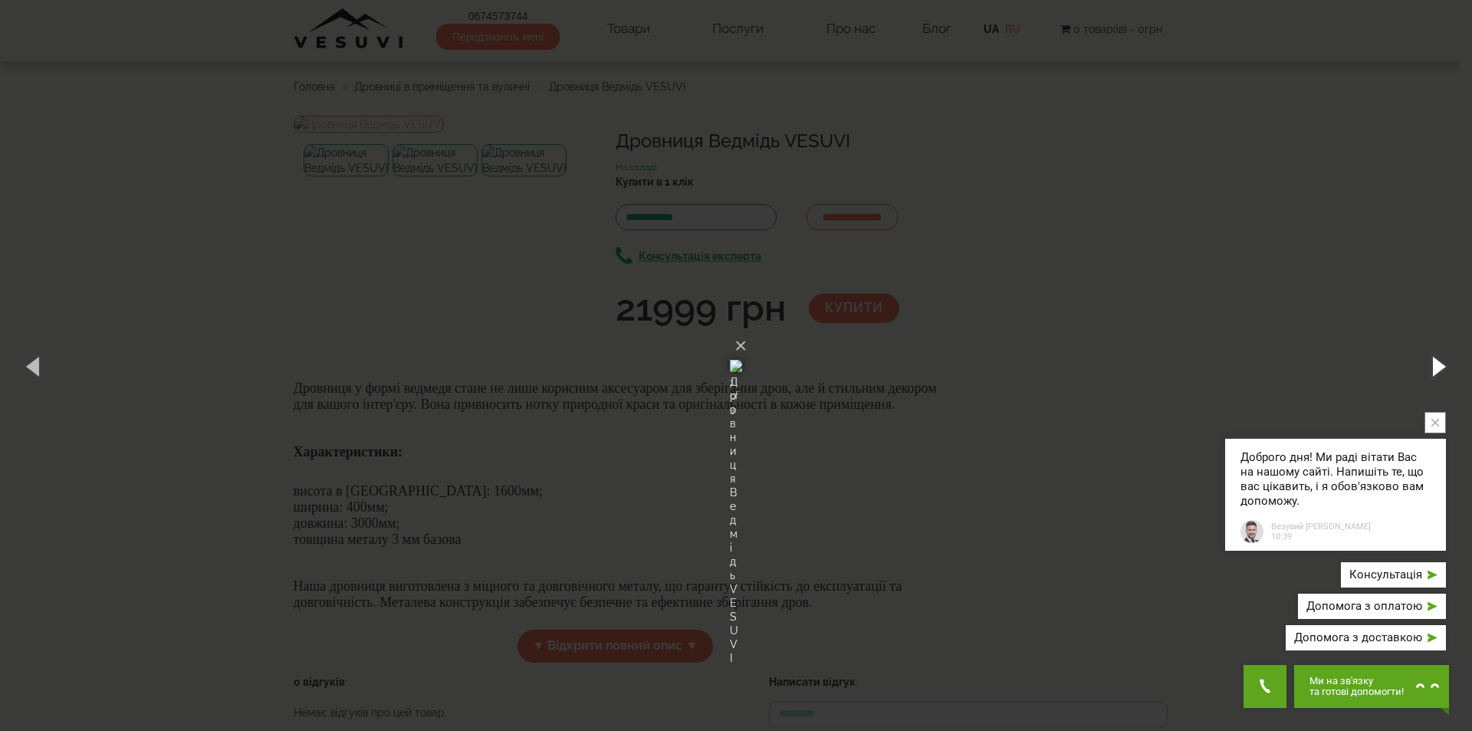
click at [1437, 363] on button "button" at bounding box center [1437, 366] width 69 height 84
click at [1440, 362] on button "button" at bounding box center [1437, 366] width 69 height 84
click at [1441, 371] on button "button" at bounding box center [1437, 366] width 69 height 84
click at [747, 329] on button "×" at bounding box center [741, 346] width 12 height 34
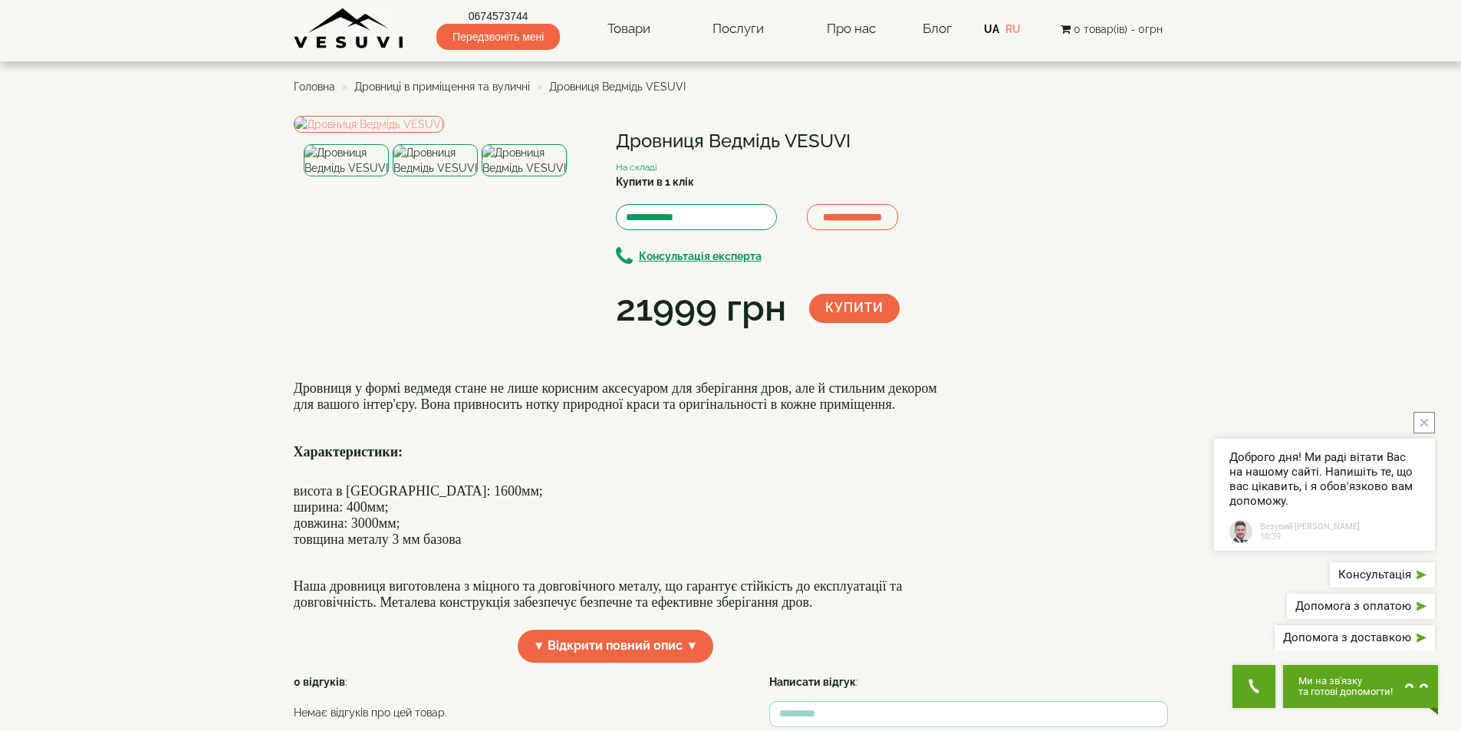
click at [480, 81] on span "Дровниці в приміщення та вуличні" at bounding box center [442, 87] width 176 height 12
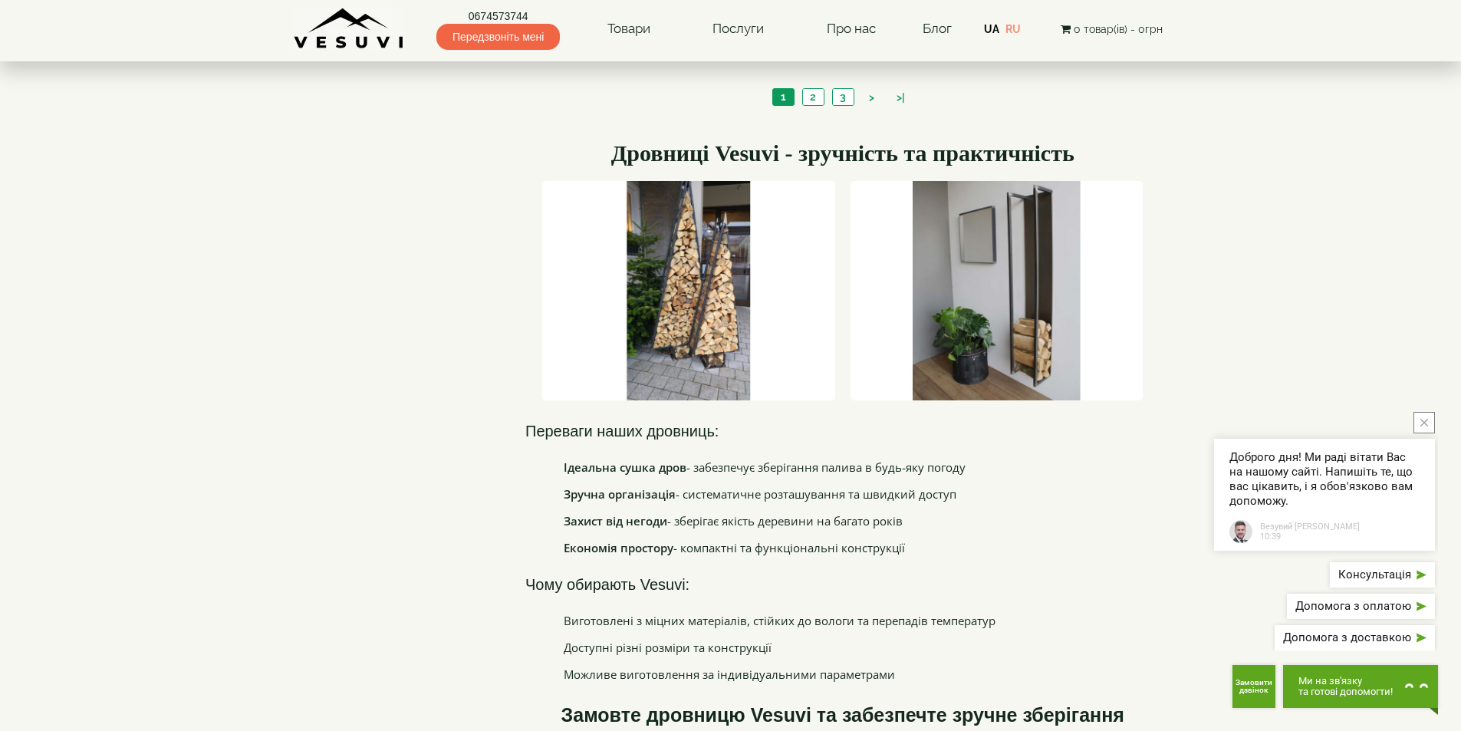
scroll to position [1687, 0]
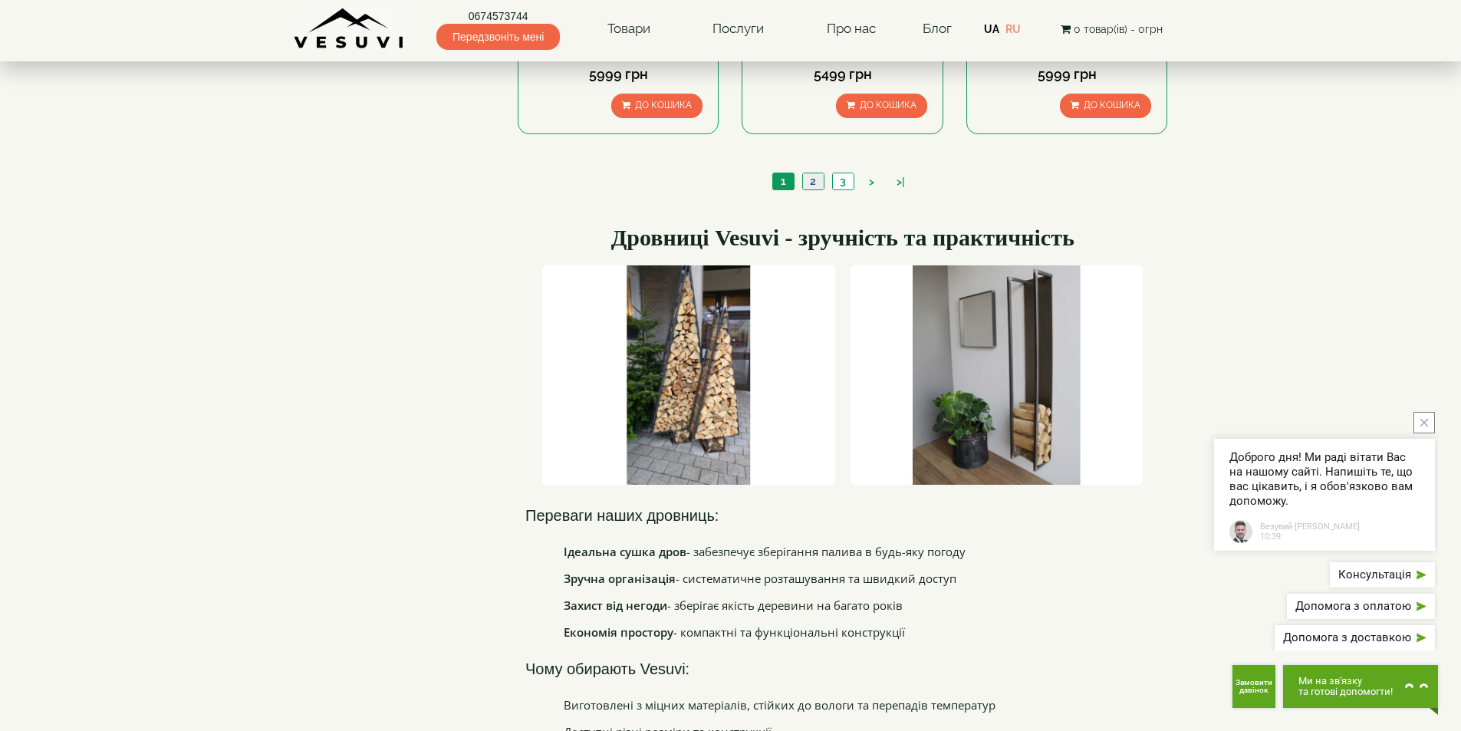
click at [810, 182] on link "2" at bounding box center [812, 181] width 21 height 16
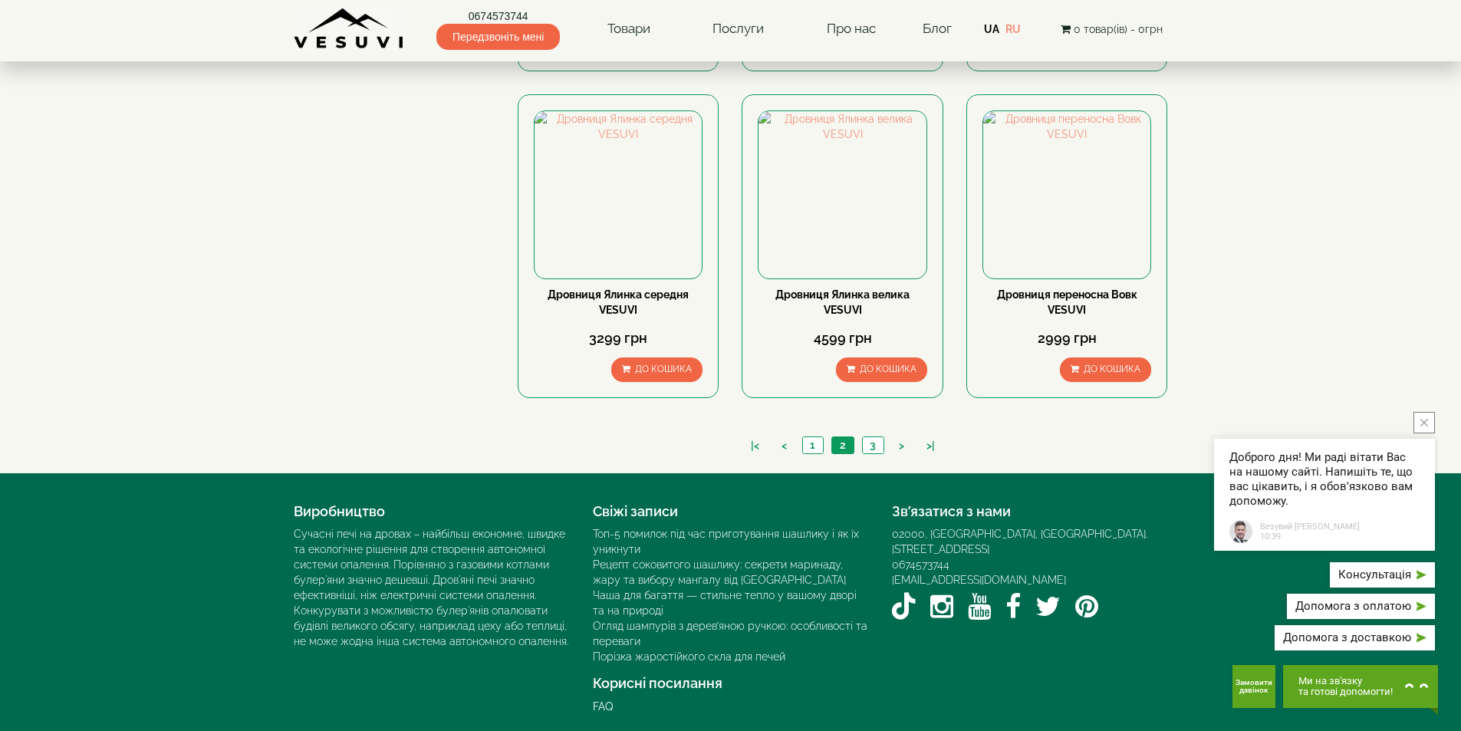
scroll to position [1414, 0]
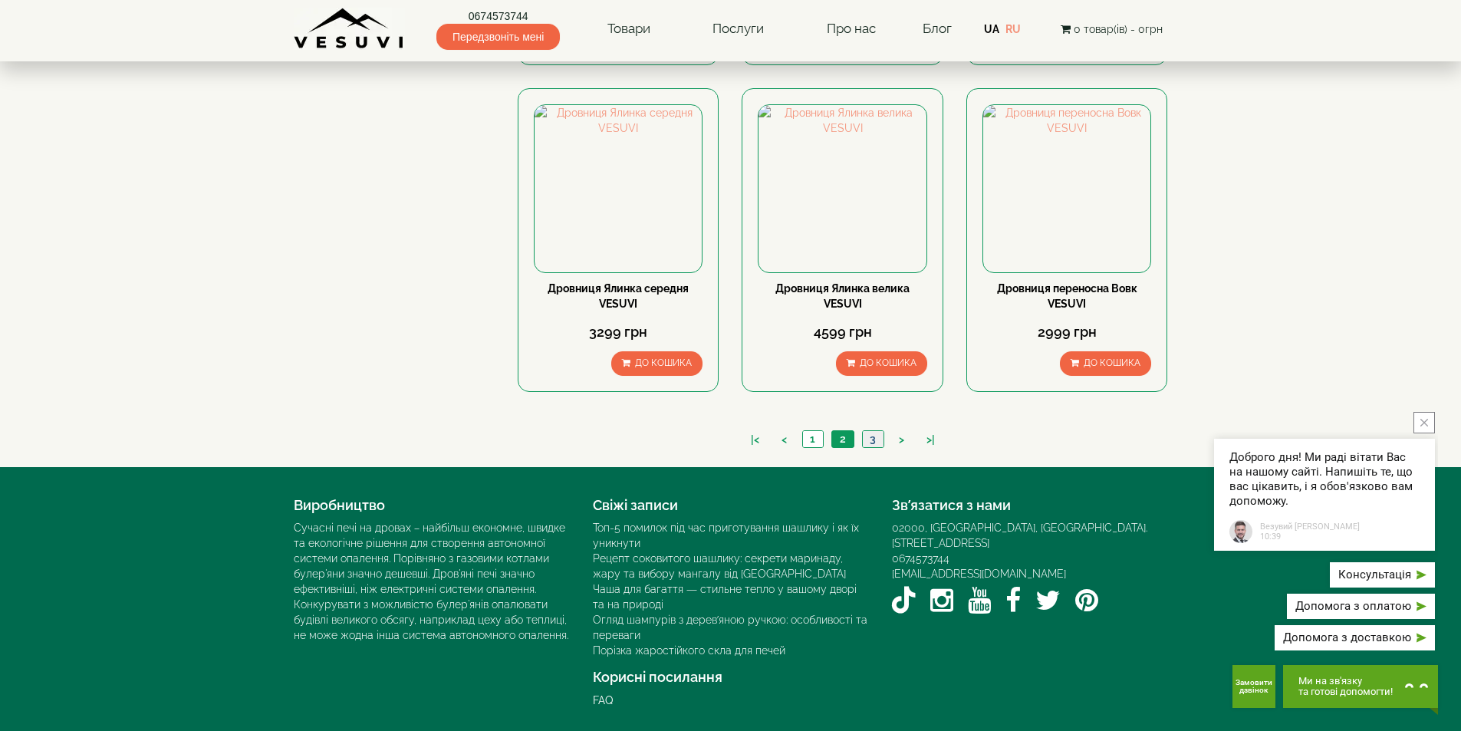
click at [873, 443] on link "3" at bounding box center [872, 439] width 21 height 16
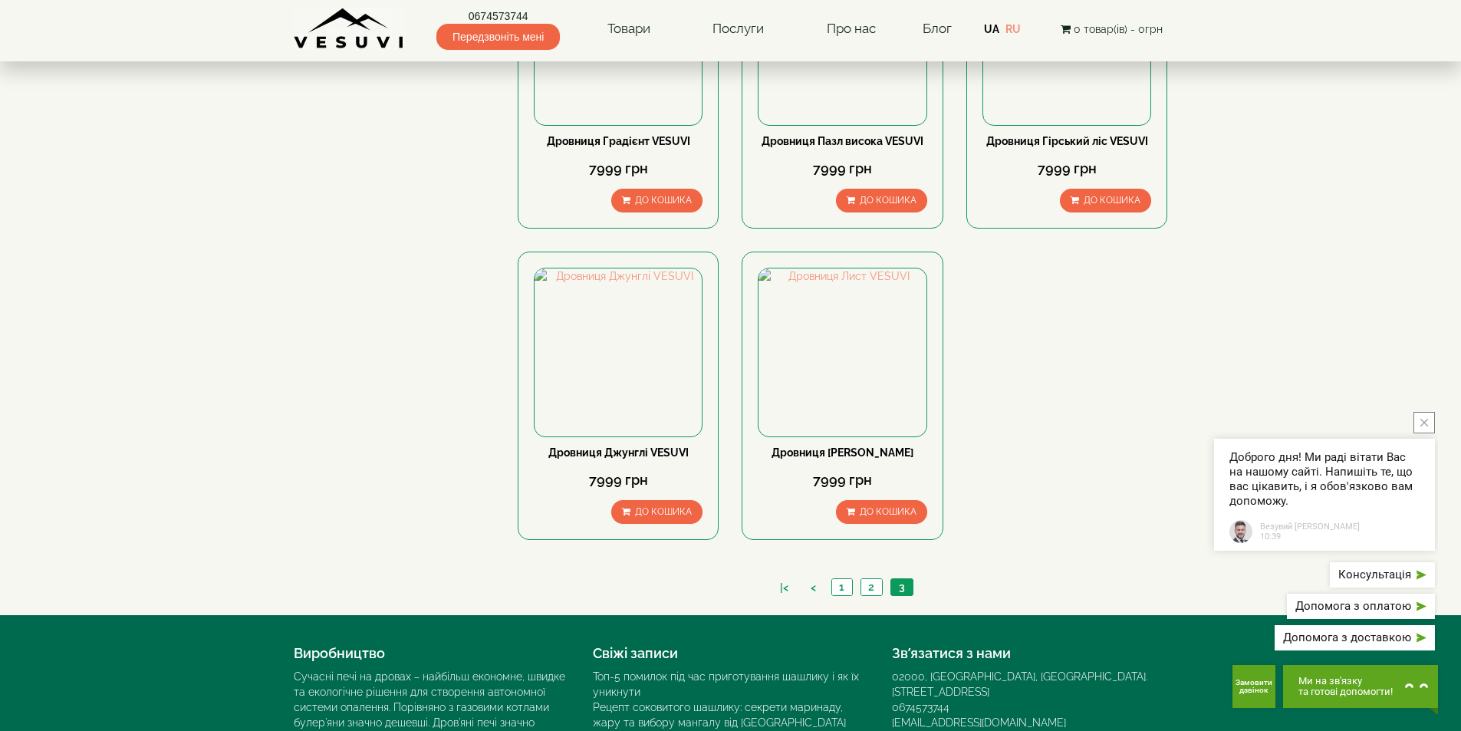
scroll to position [920, 0]
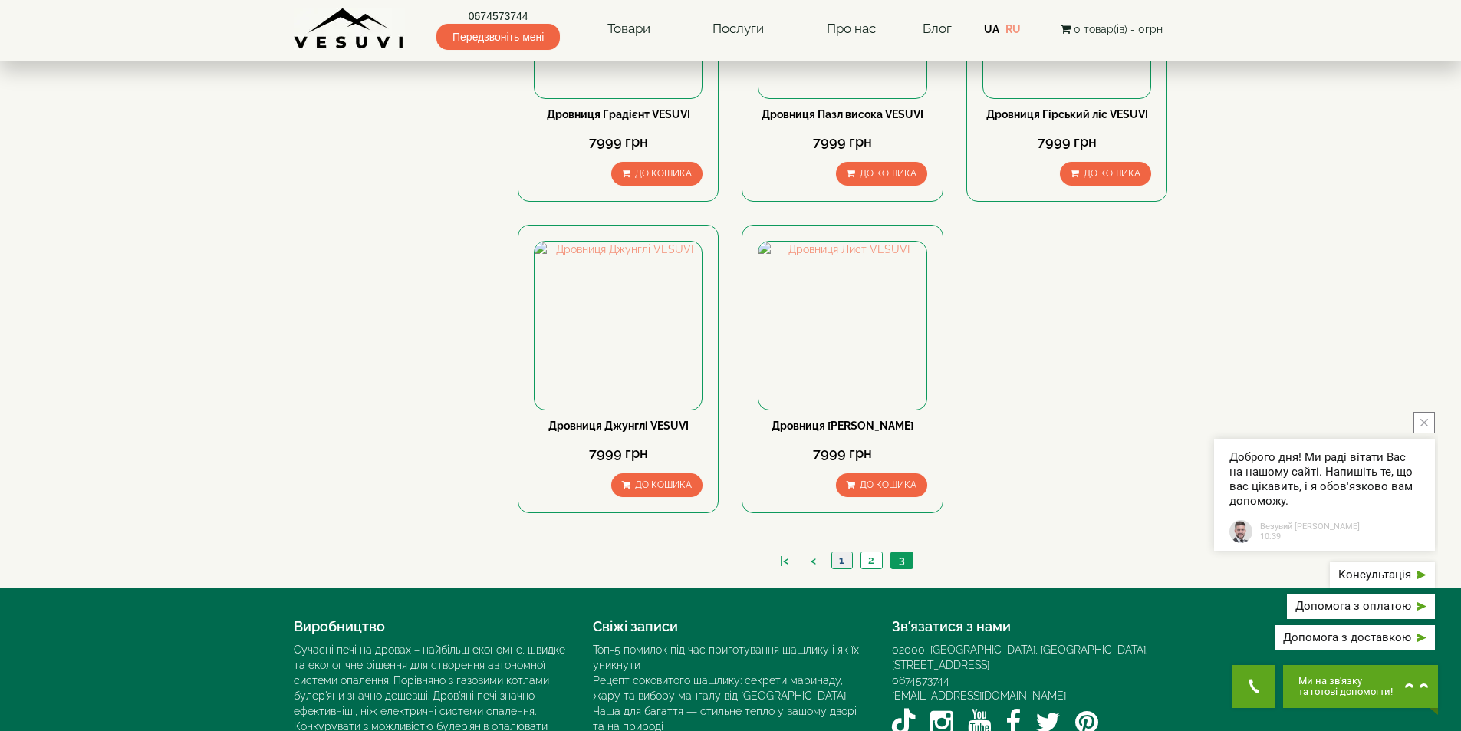
click at [839, 557] on link "1" at bounding box center [841, 560] width 21 height 16
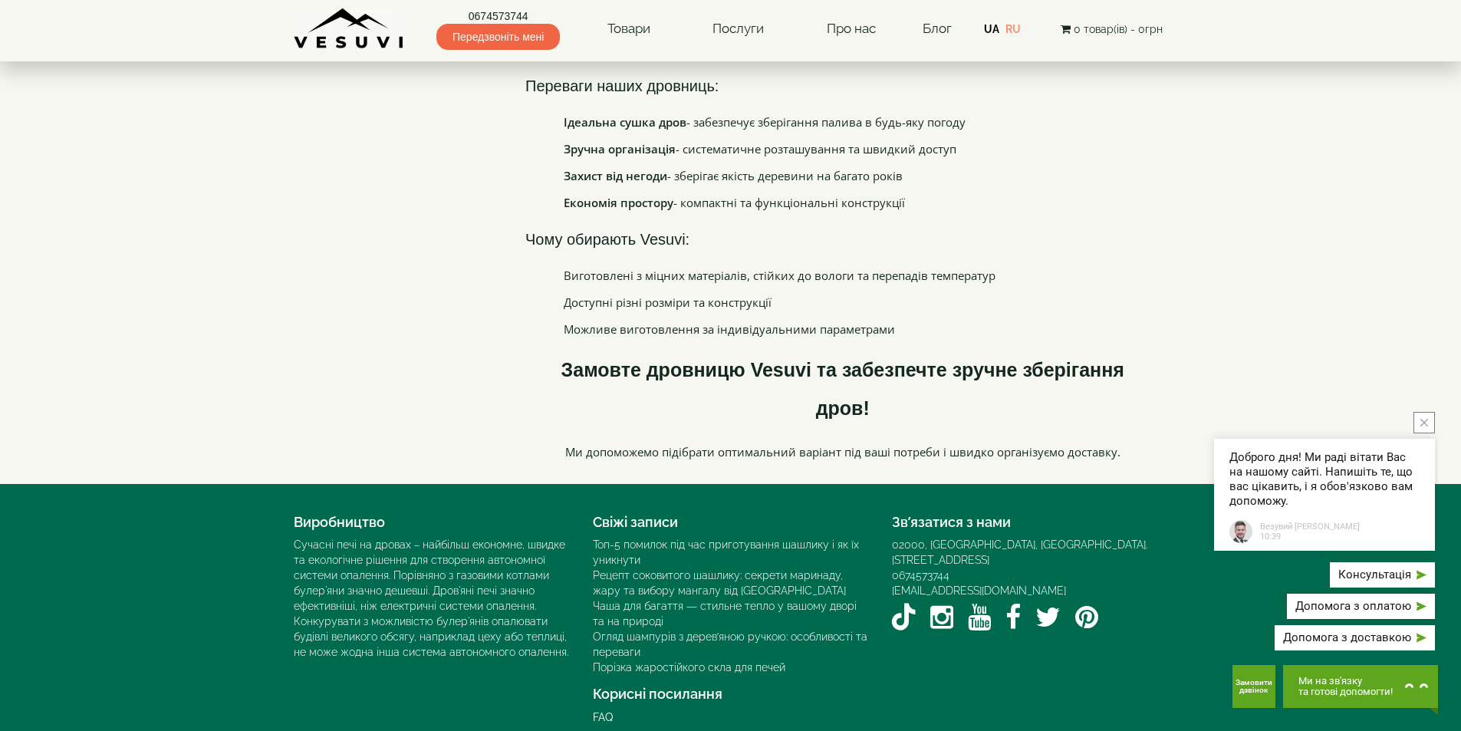
scroll to position [2133, 0]
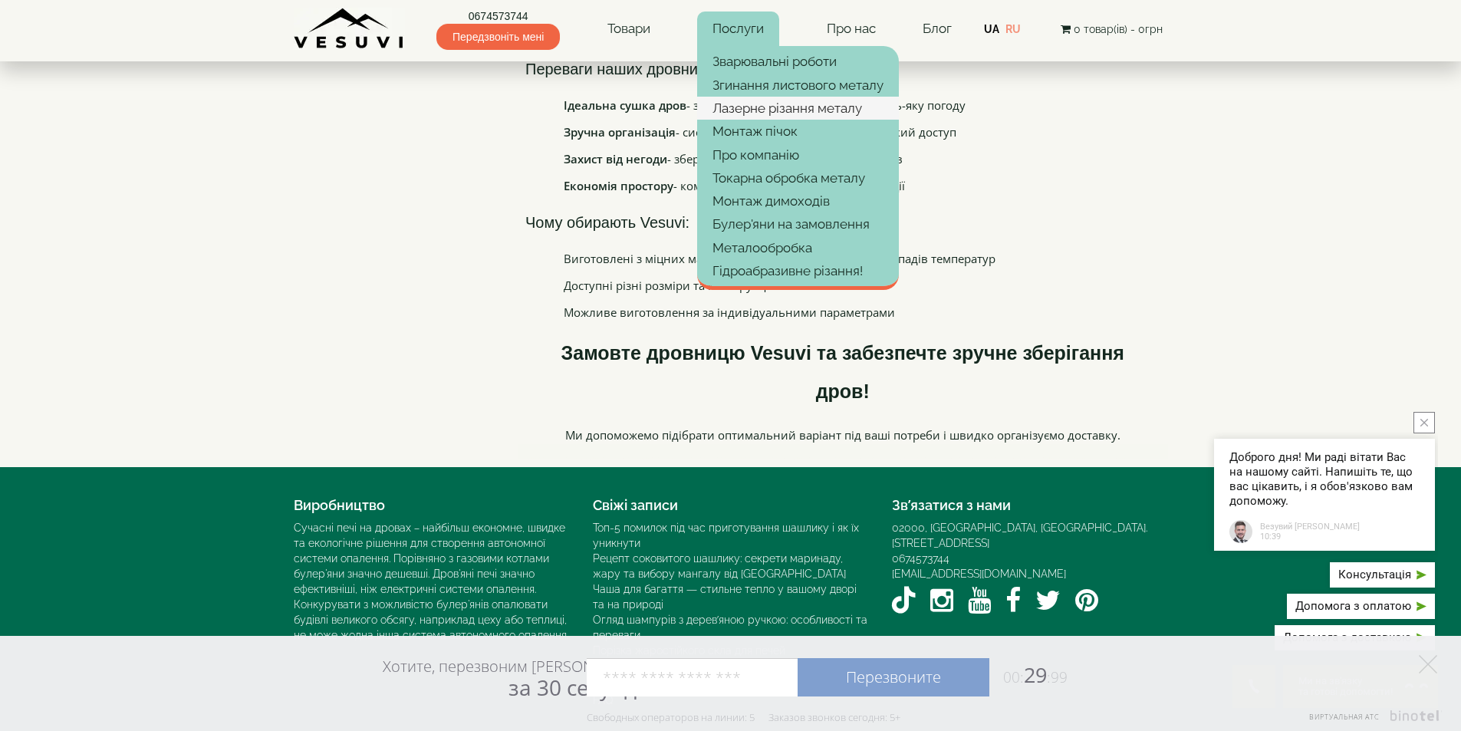
click at [761, 110] on link "Лазерне різання металу" at bounding box center [798, 108] width 202 height 23
